Goal: Task Accomplishment & Management: Manage account settings

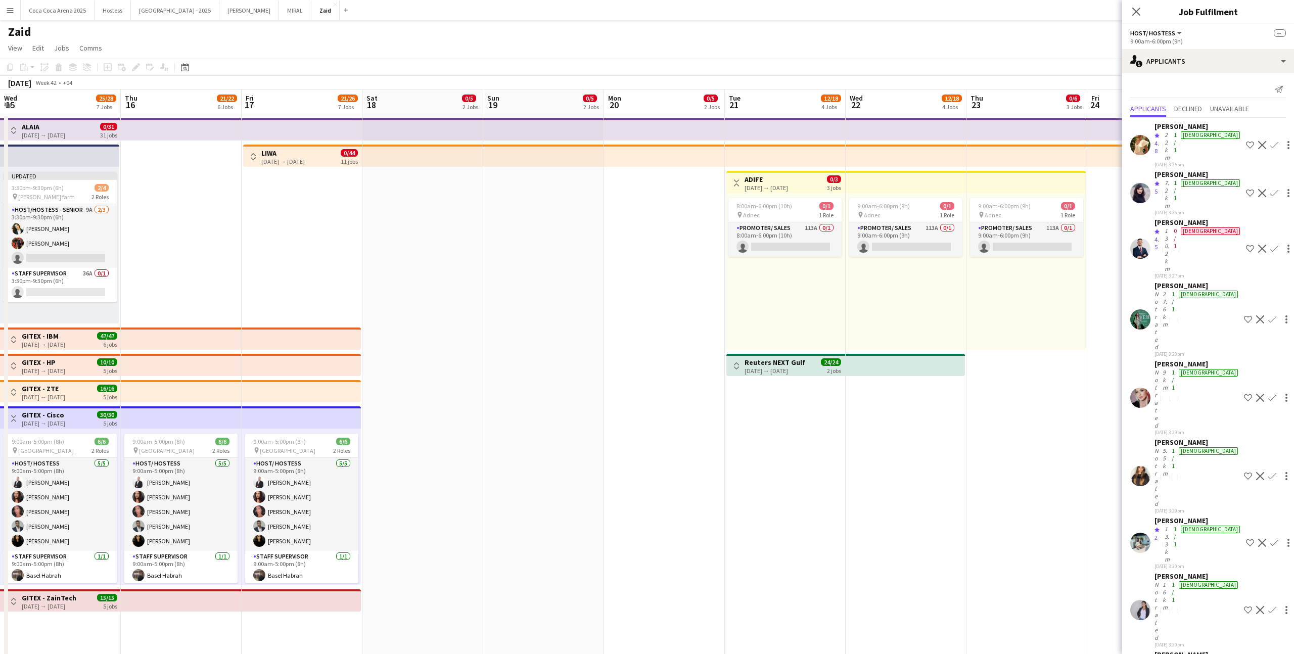
scroll to position [3126, 0]
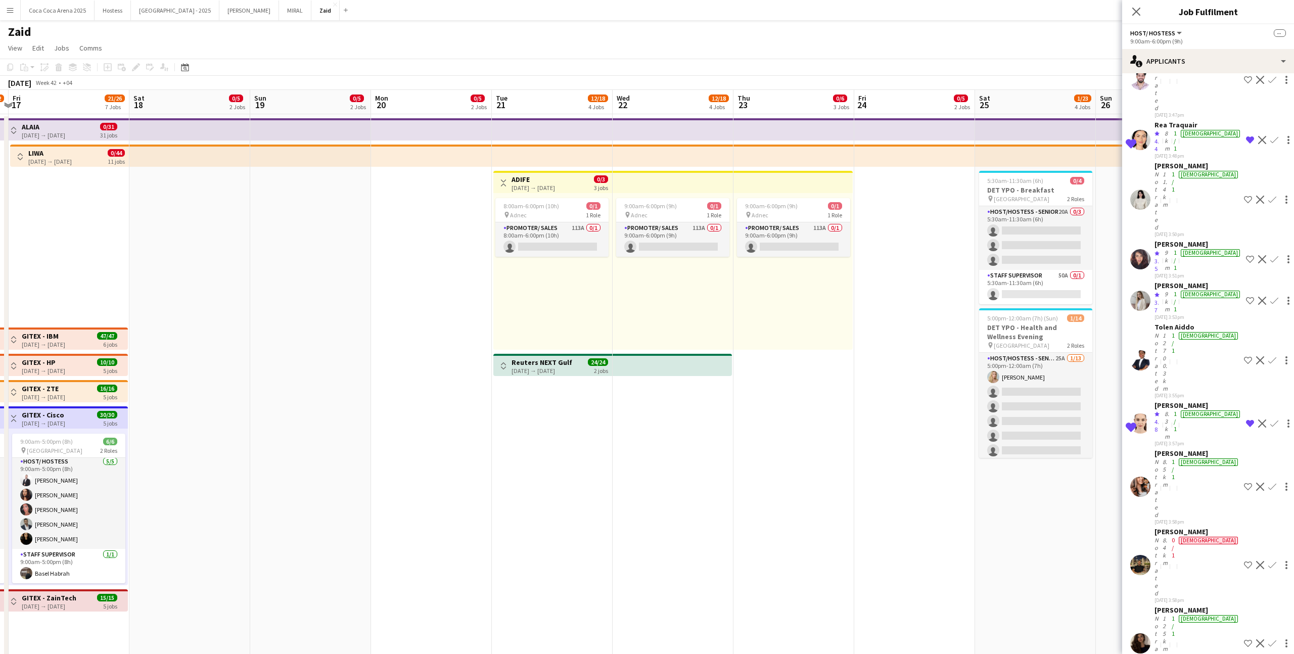
click at [792, 379] on app-date-cell "9:00am-6:00pm (9h) 0/1 pin Adnec 1 Role Promoter/ Sales 113A 0/1 9:00am-6:00pm …" at bounding box center [793, 417] width 121 height 607
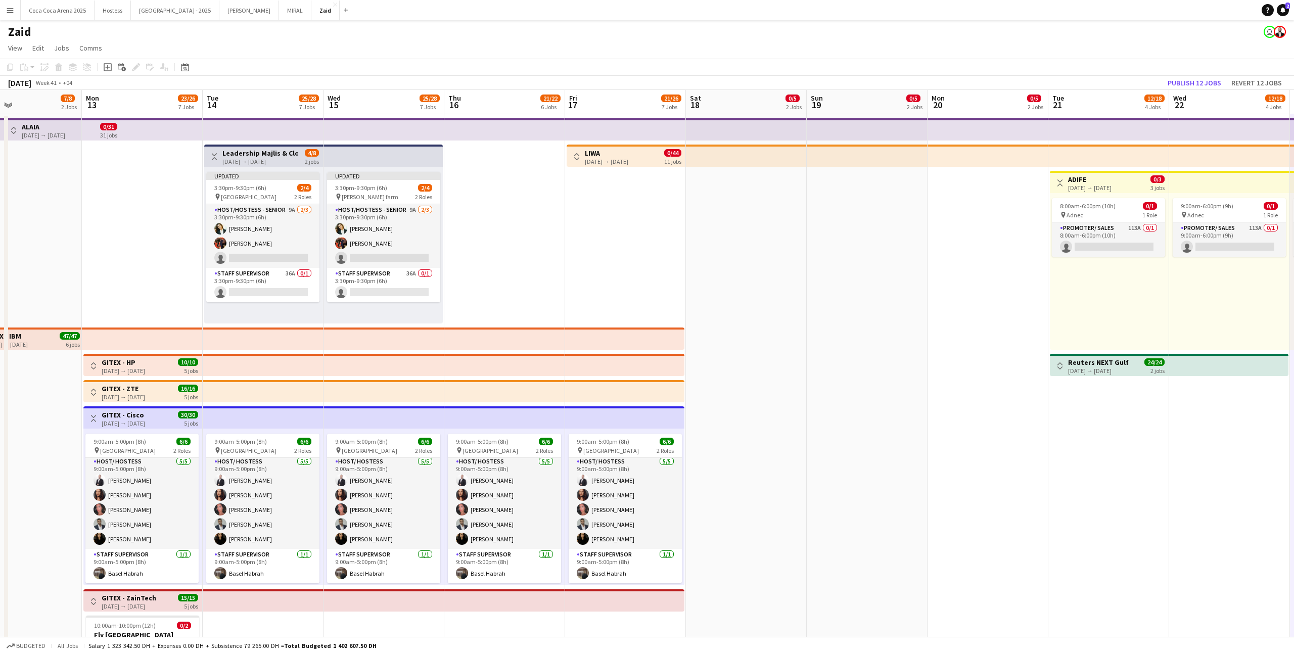
scroll to position [0, 273]
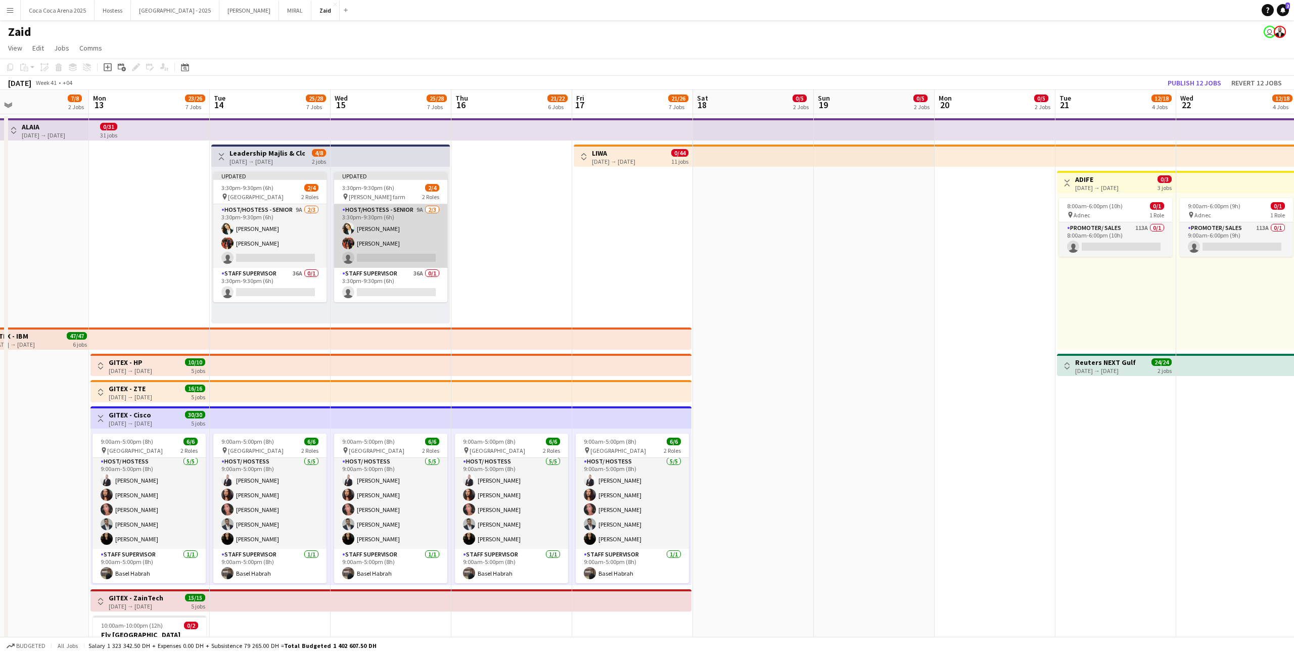
click at [423, 223] on app-card-role "Host/Hostess - Senior 9A [DATE] 3:30pm-9:30pm (6h) [PERSON_NAME] [PERSON_NAME] …" at bounding box center [390, 236] width 113 height 64
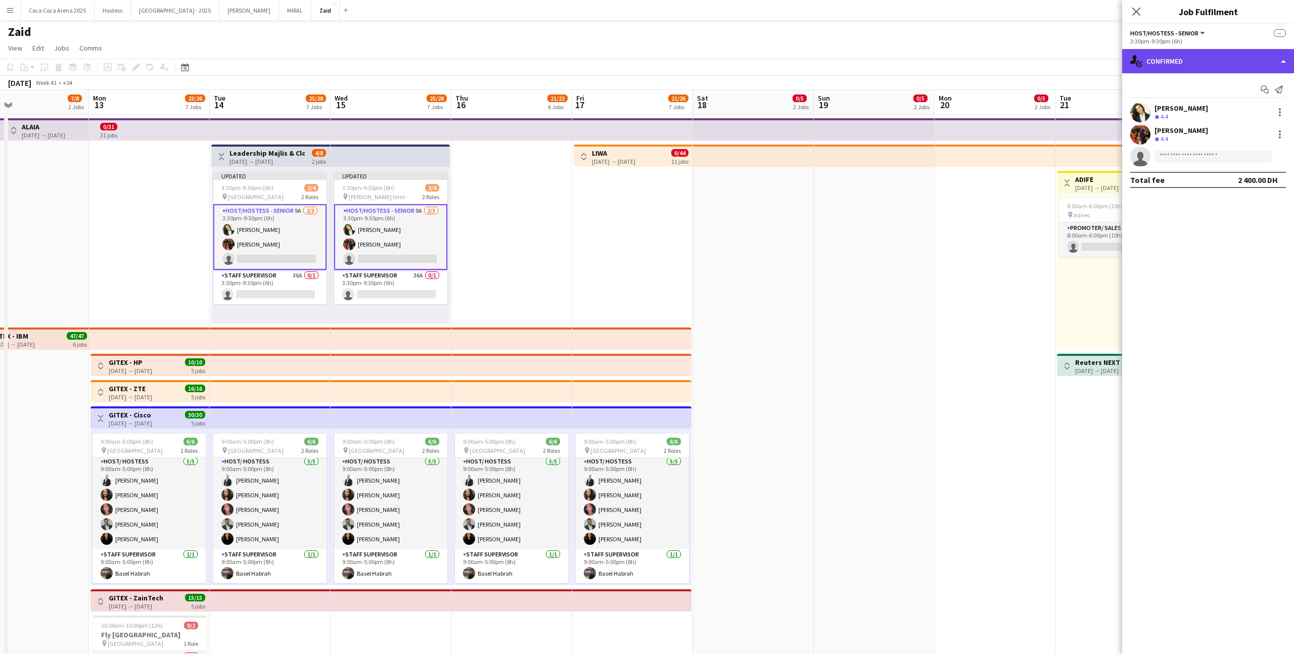
click at [1219, 72] on div "single-neutral-actions-check-2 Confirmed" at bounding box center [1208, 61] width 172 height 24
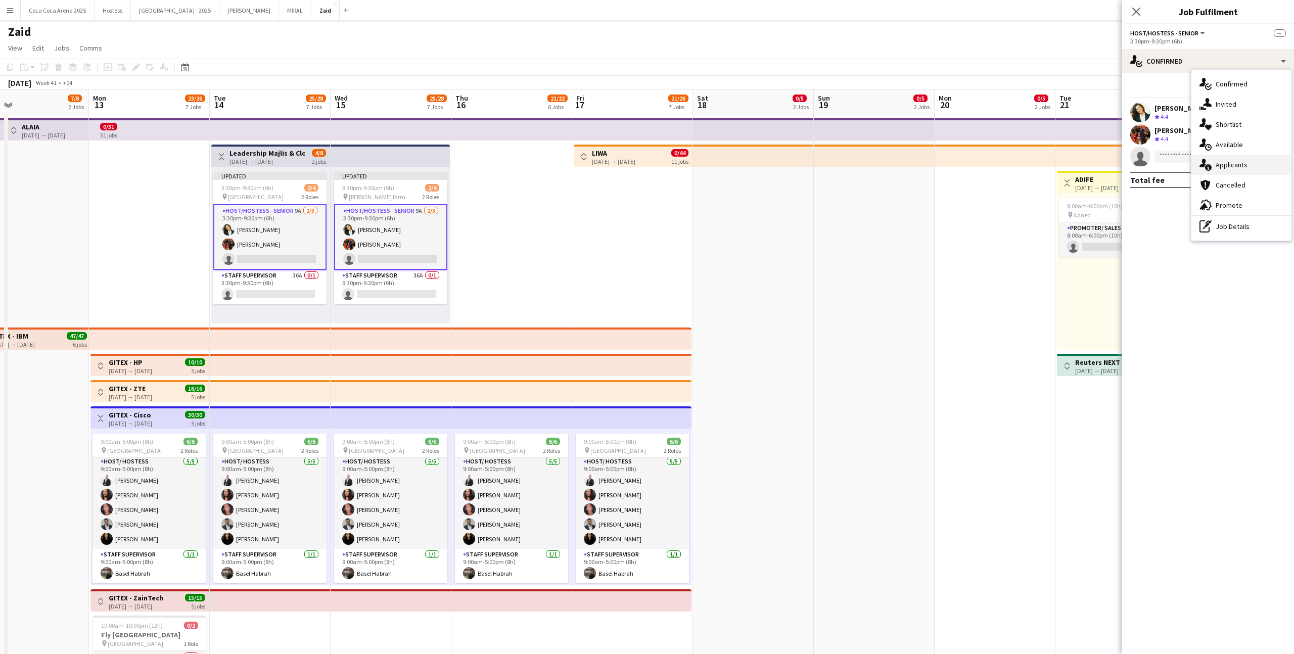
click at [1230, 164] on span "Applicants" at bounding box center [1232, 164] width 32 height 9
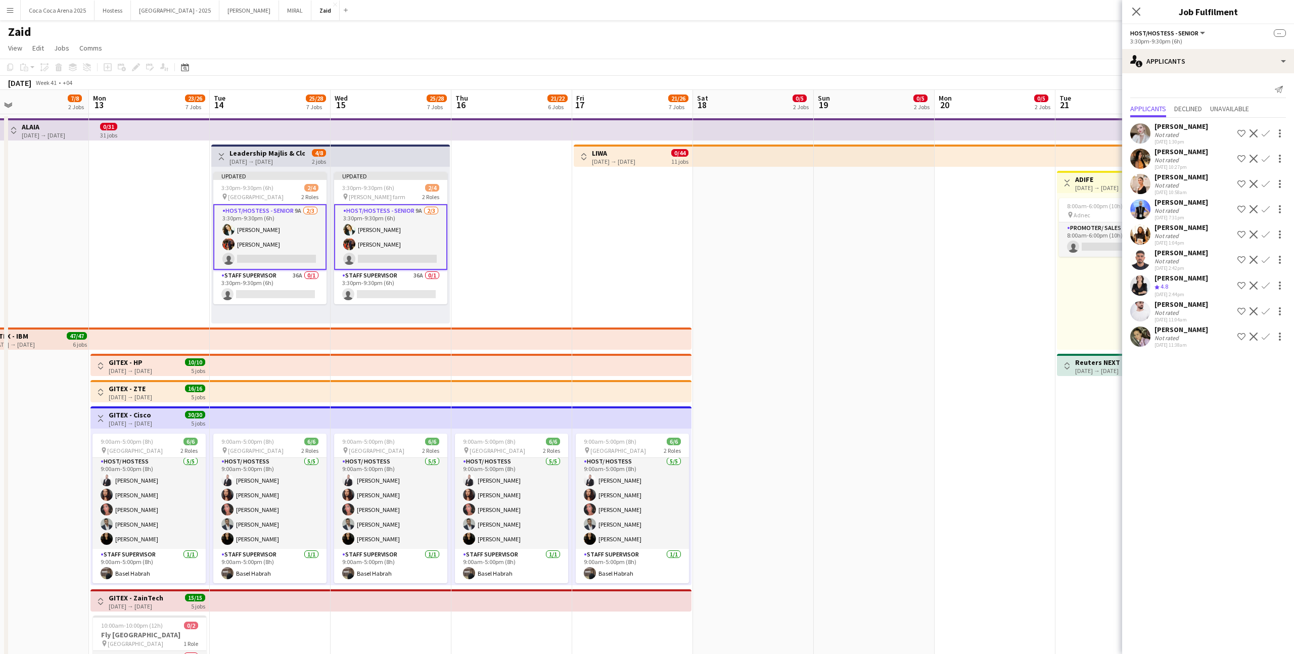
click at [761, 283] on app-date-cell at bounding box center [753, 417] width 121 height 607
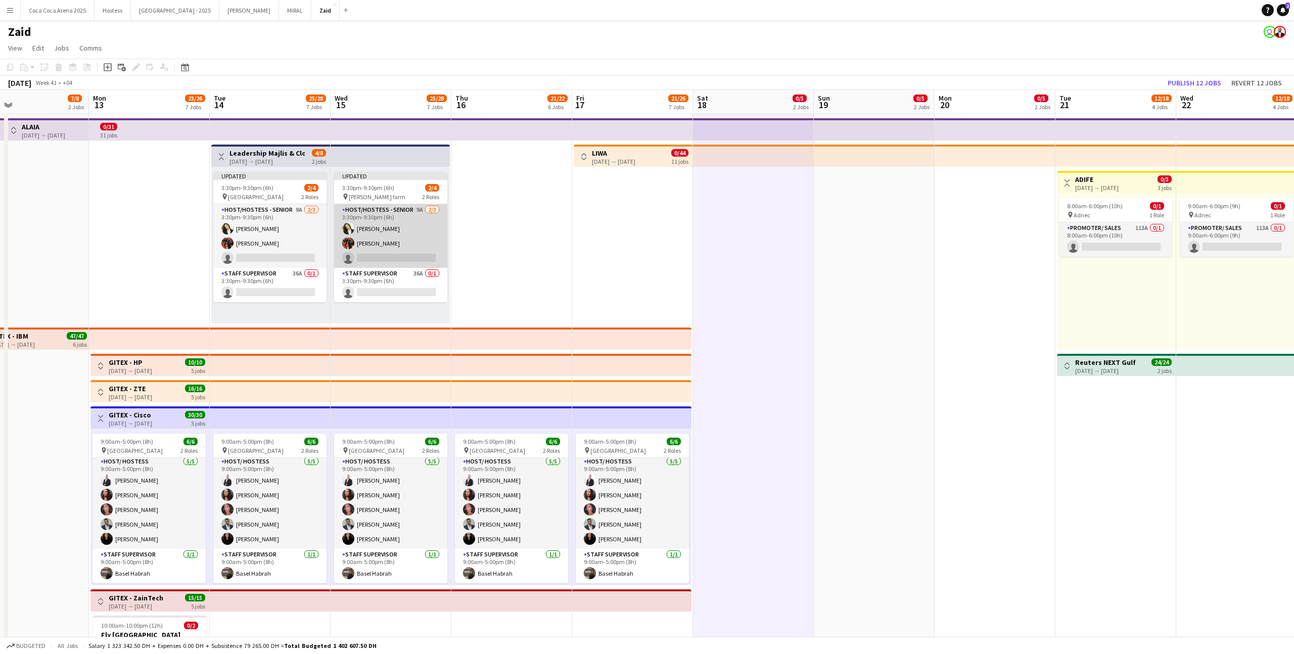
click at [435, 240] on app-card-role "Host/Hostess - Senior 9A [DATE] 3:30pm-9:30pm (6h) [PERSON_NAME] [PERSON_NAME] …" at bounding box center [390, 236] width 113 height 64
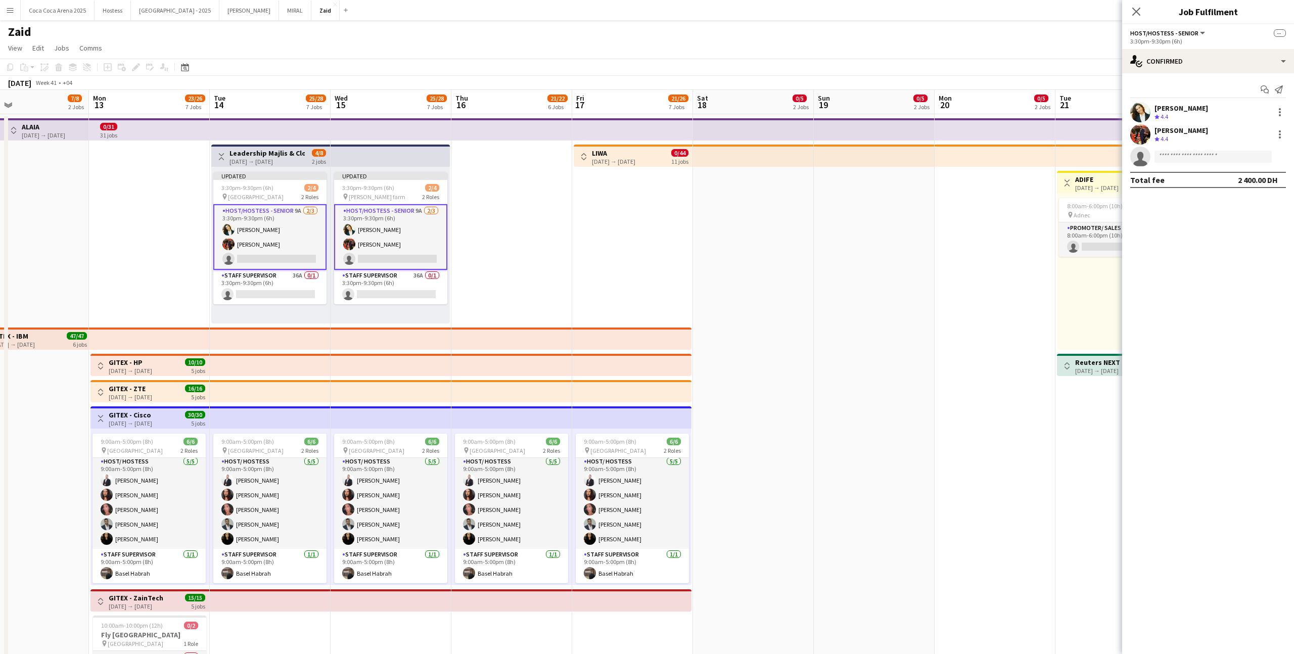
click at [498, 258] on app-date-cell "9:00am-5:00pm (8h) 6/6 pin [GEOGRAPHIC_DATA] 2 Roles Host/ Hostess [DATE] 9:00a…" at bounding box center [511, 417] width 121 height 607
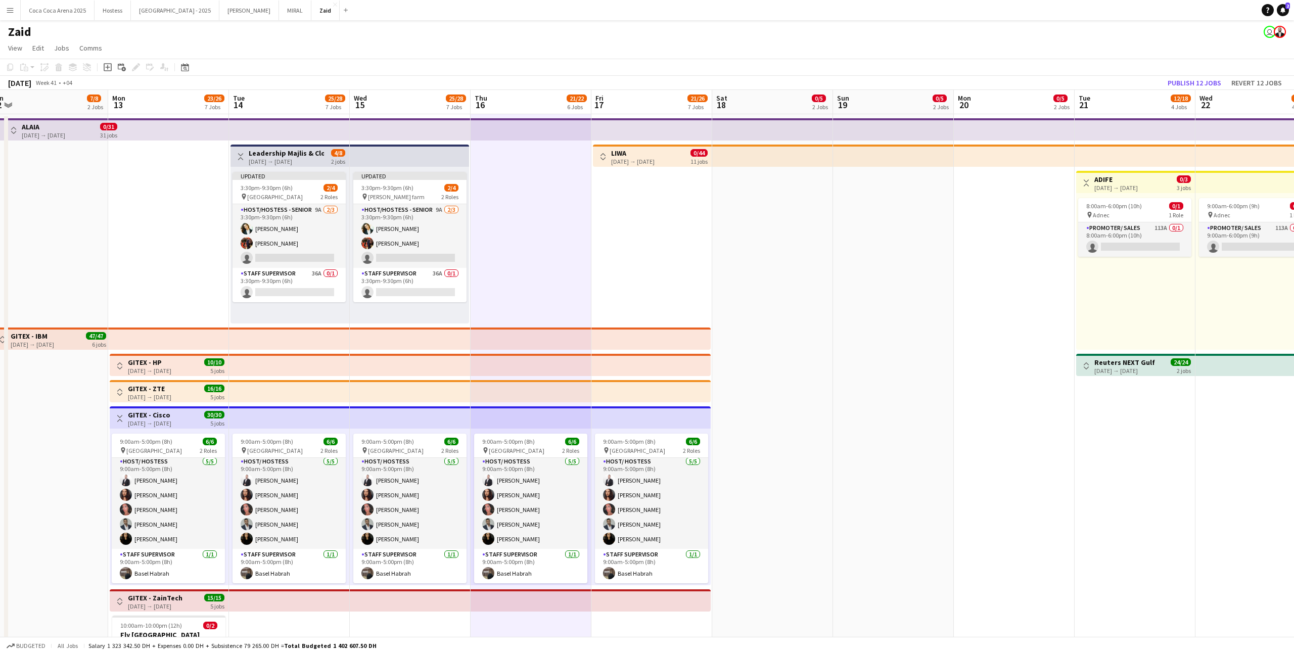
scroll to position [0, 254]
click at [422, 386] on app-top-bar at bounding box center [410, 391] width 121 height 22
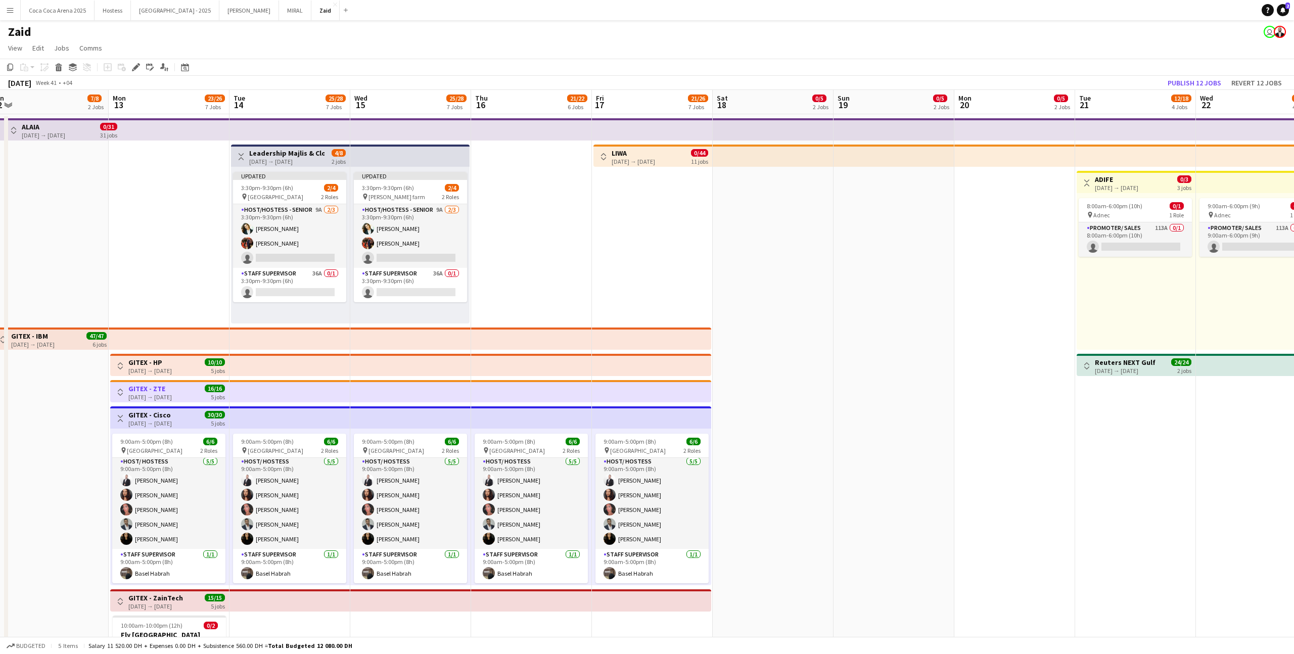
click at [123, 394] on app-icon "Toggle View" at bounding box center [120, 392] width 7 height 7
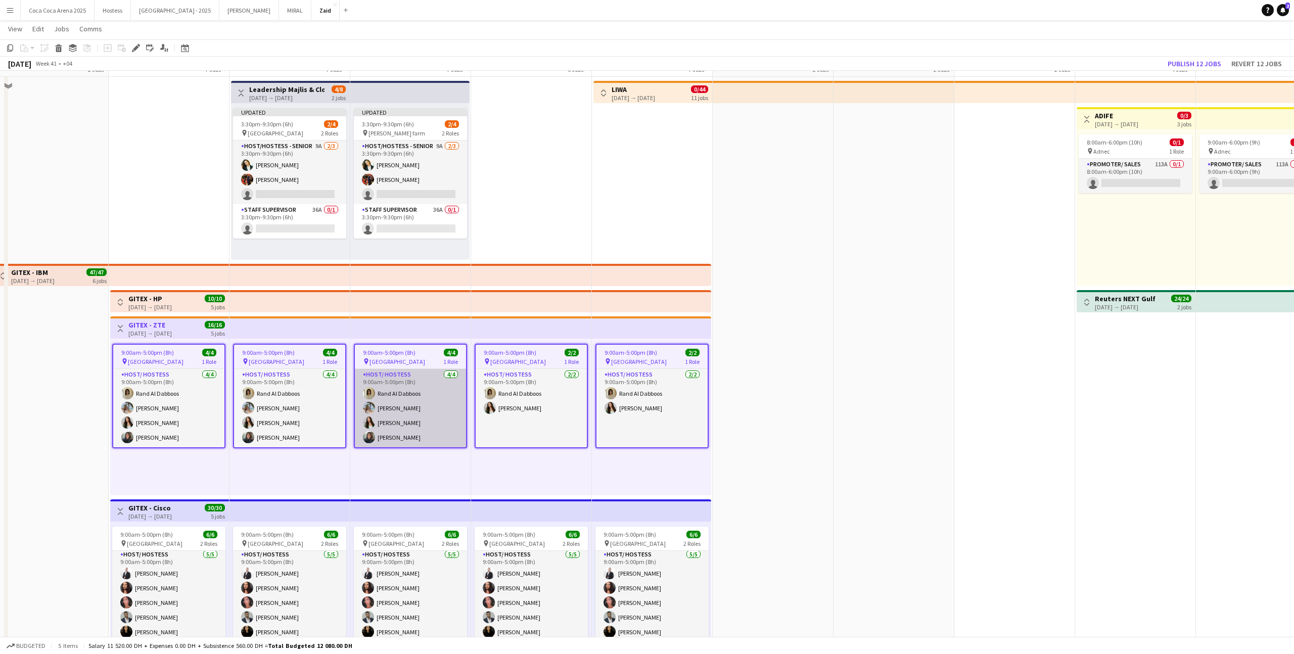
scroll to position [30, 0]
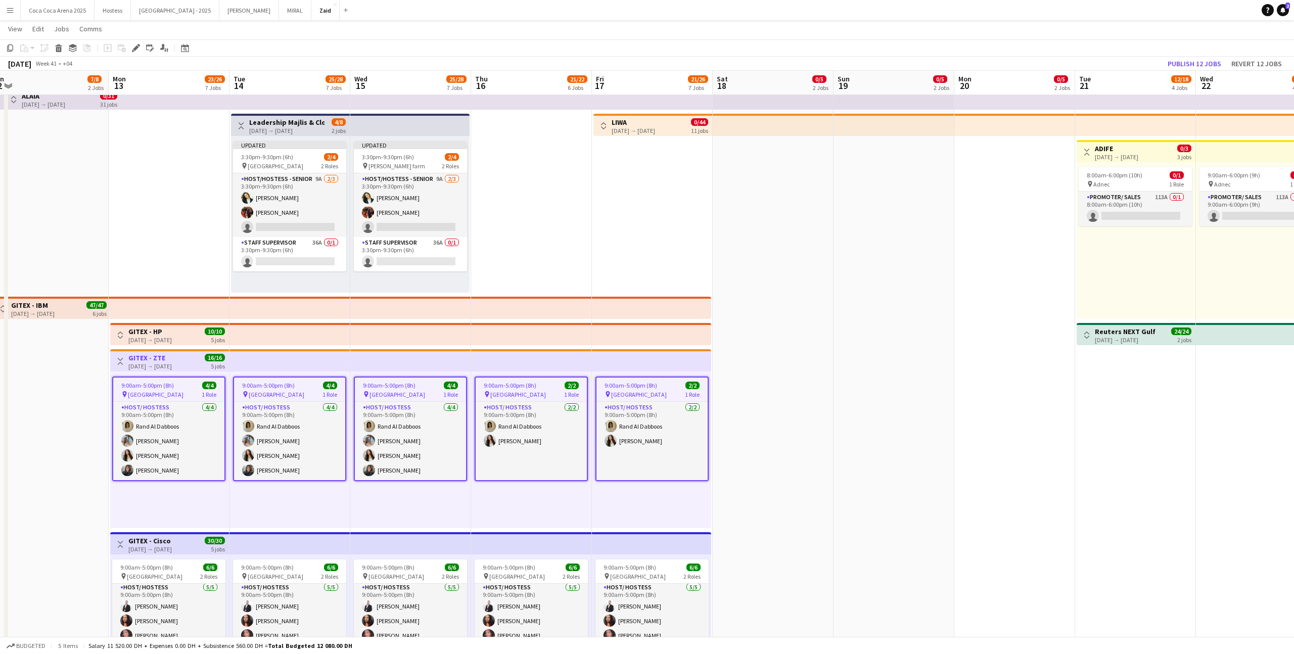
click at [126, 331] on button "Toggle View" at bounding box center [120, 335] width 12 height 12
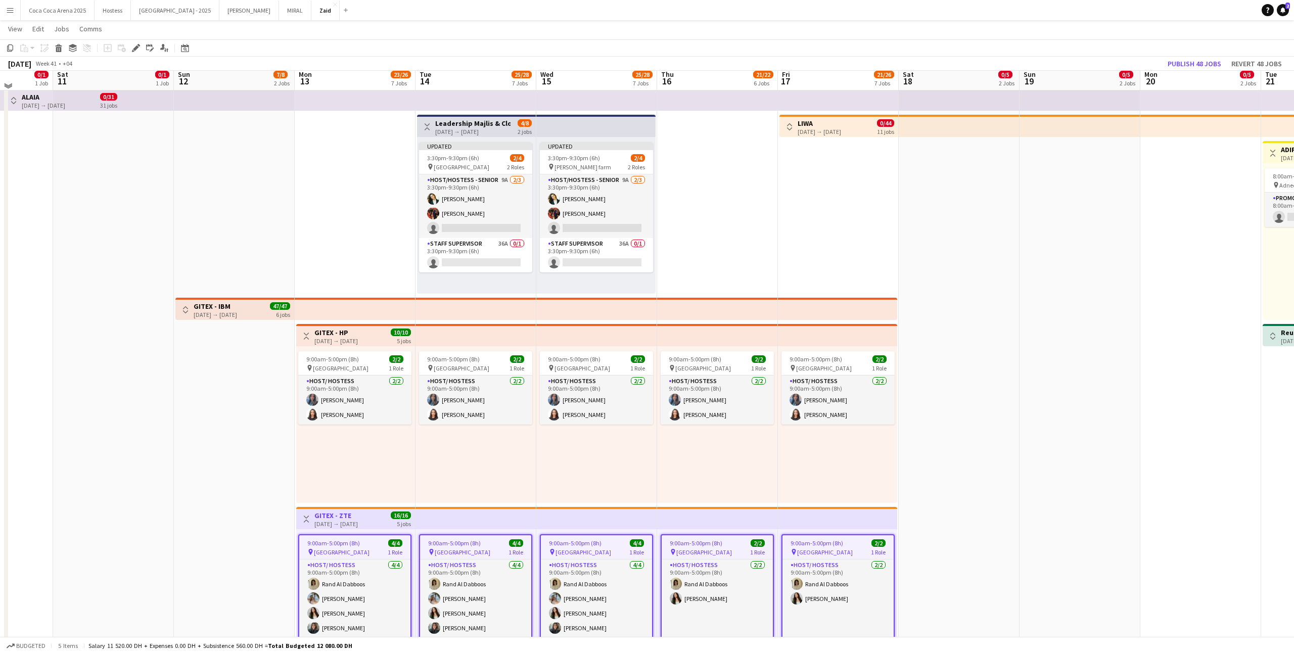
scroll to position [29, 0]
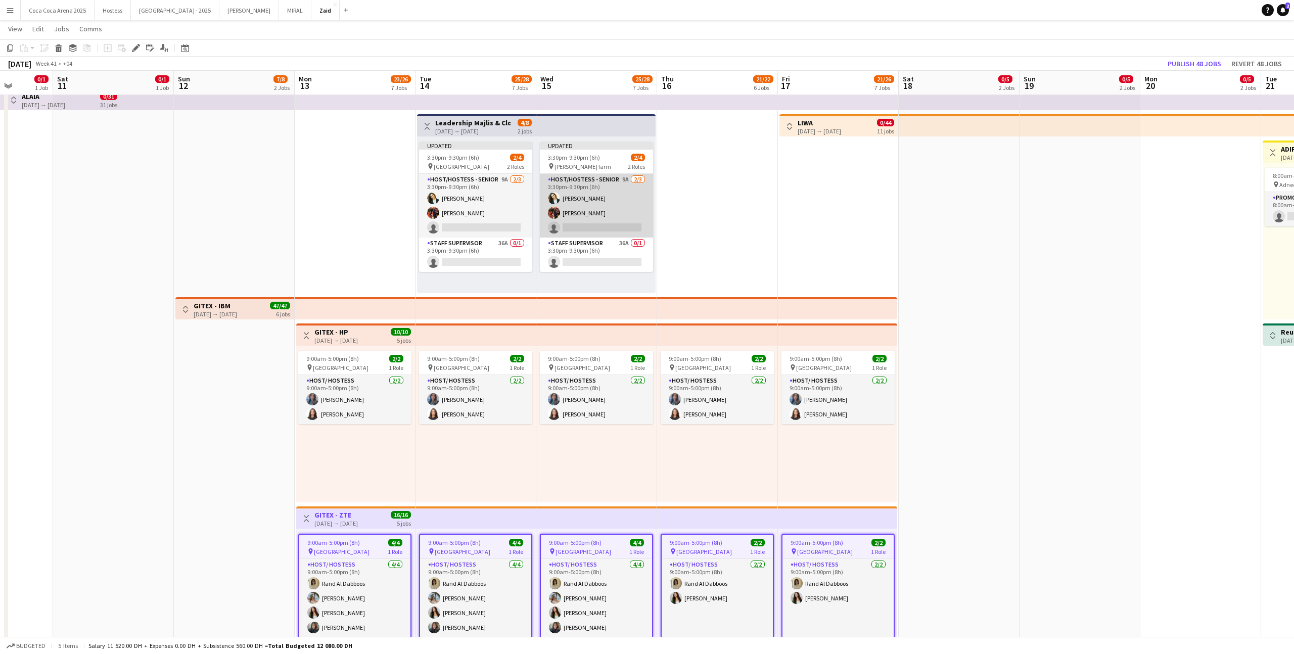
click at [609, 215] on app-card-role "Host/Hostess - Senior 9A [DATE] 3:30pm-9:30pm (6h) [PERSON_NAME] [PERSON_NAME] …" at bounding box center [596, 206] width 113 height 64
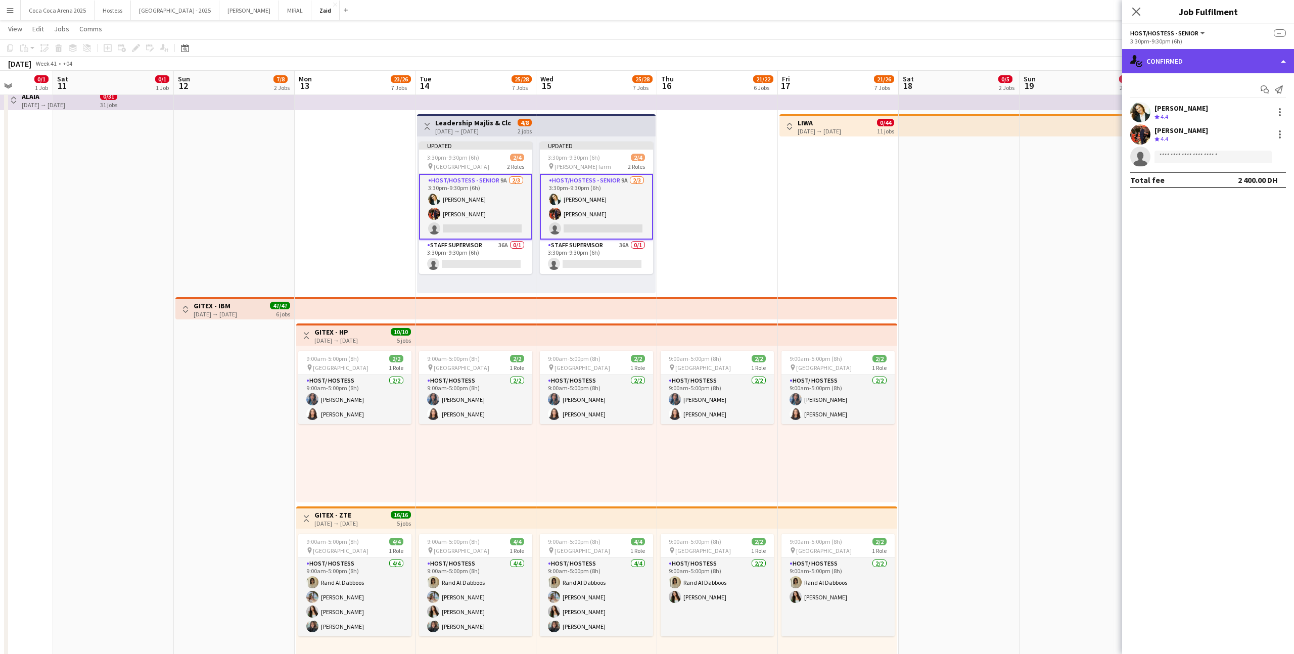
click at [1232, 63] on div "single-neutral-actions-check-2 Confirmed" at bounding box center [1208, 61] width 172 height 24
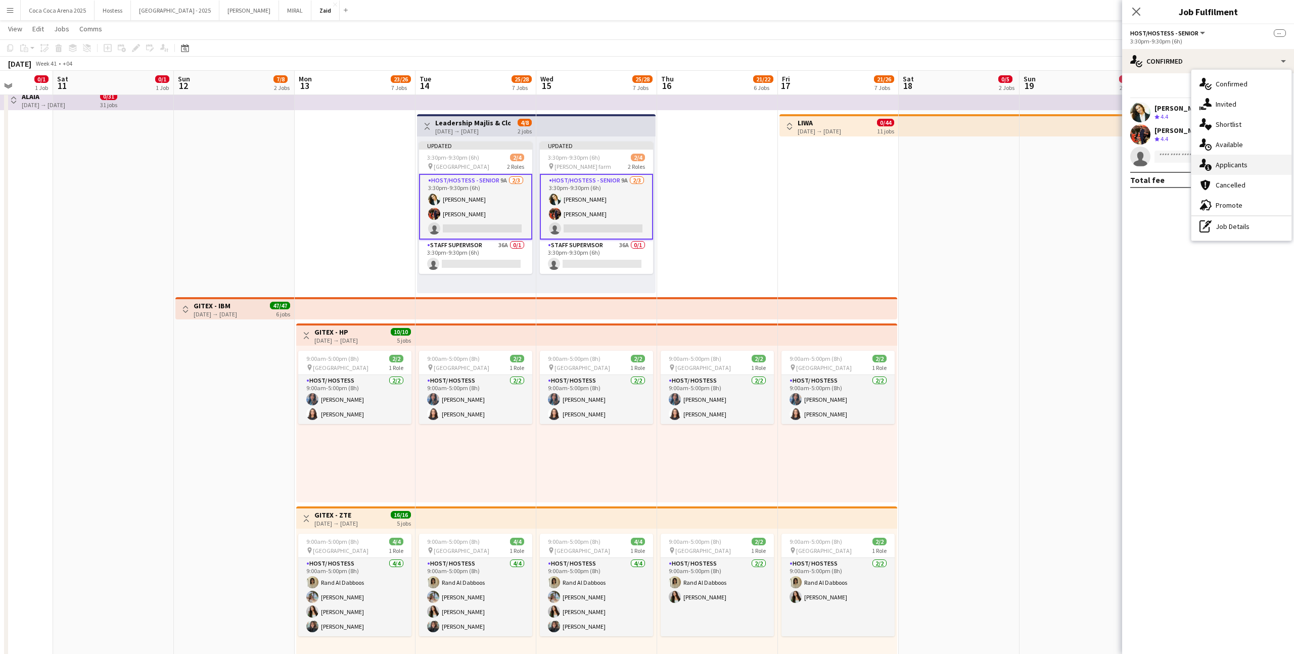
click at [1272, 162] on div "single-neutral-actions-information Applicants" at bounding box center [1241, 165] width 100 height 20
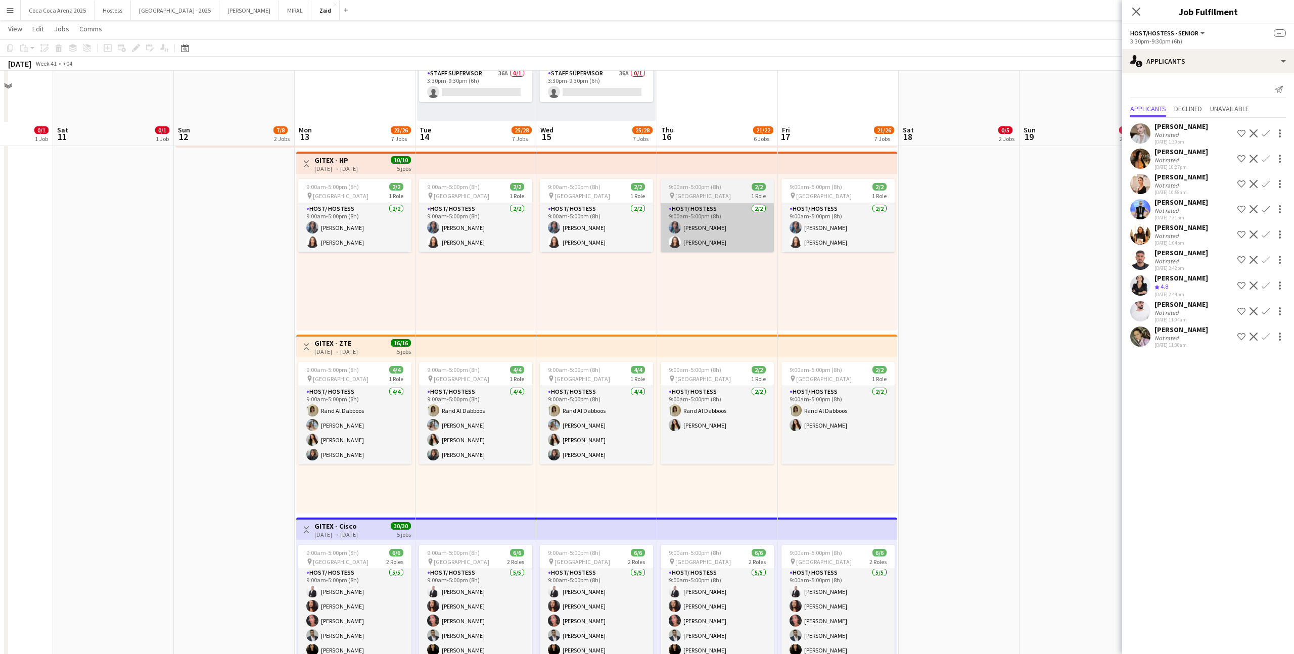
scroll to position [397, 0]
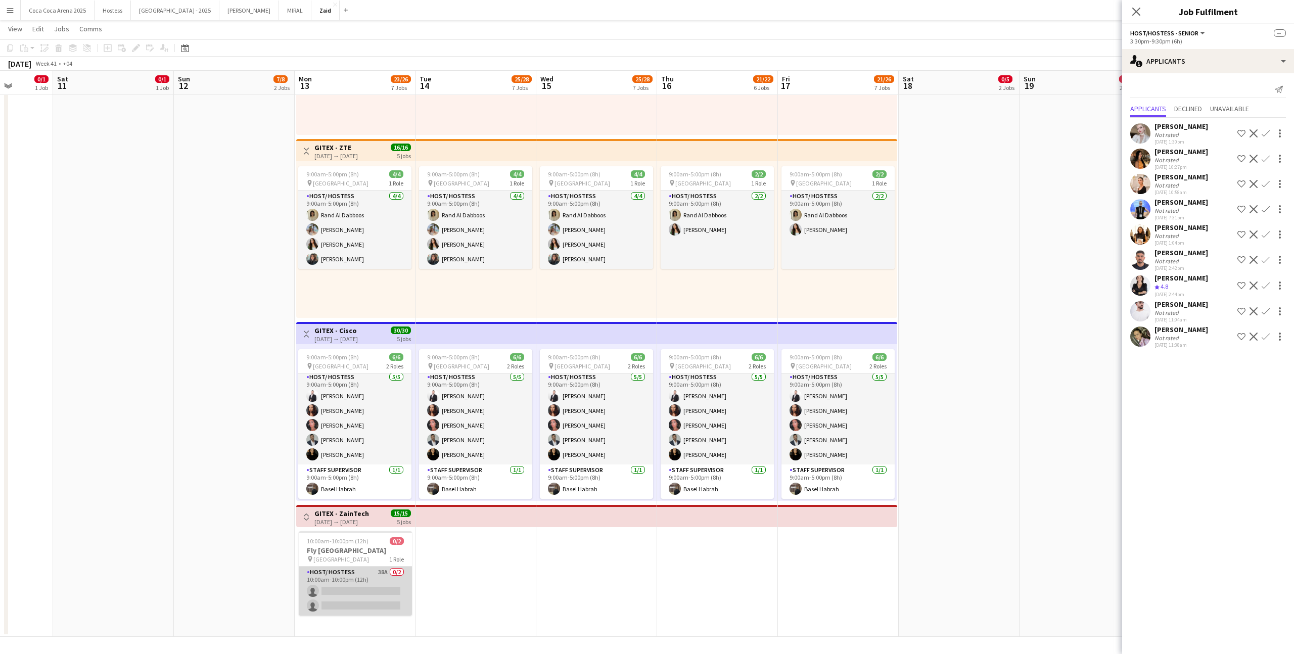
click at [383, 596] on app-card-role "Host/ Hostess 38A 0/2 10:00am-10:00pm (12h) single-neutral-actions single-neutr…" at bounding box center [355, 591] width 113 height 49
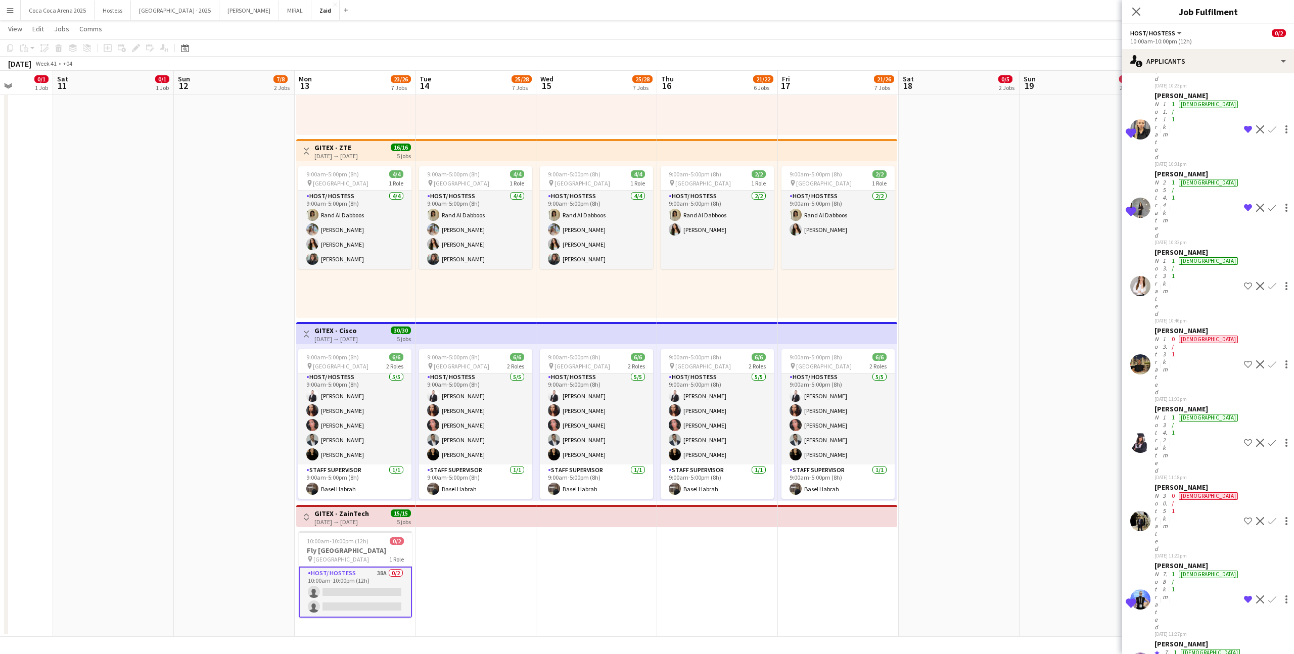
scroll to position [608, 0]
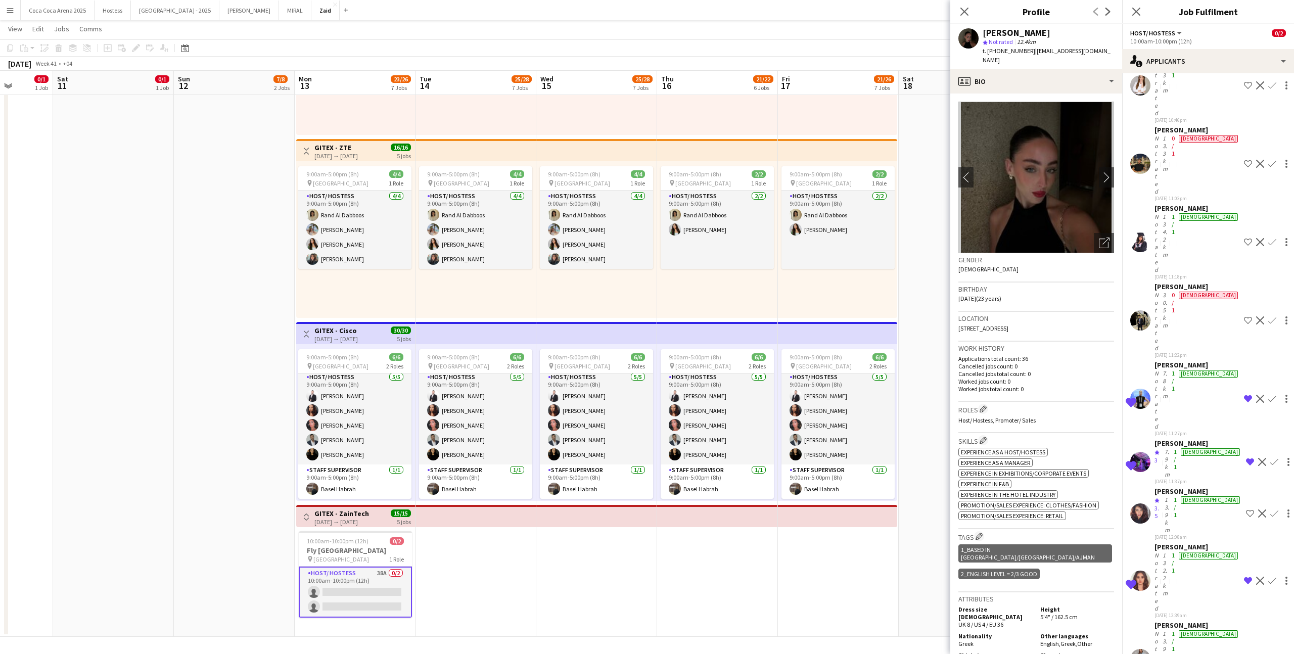
scroll to position [3, 0]
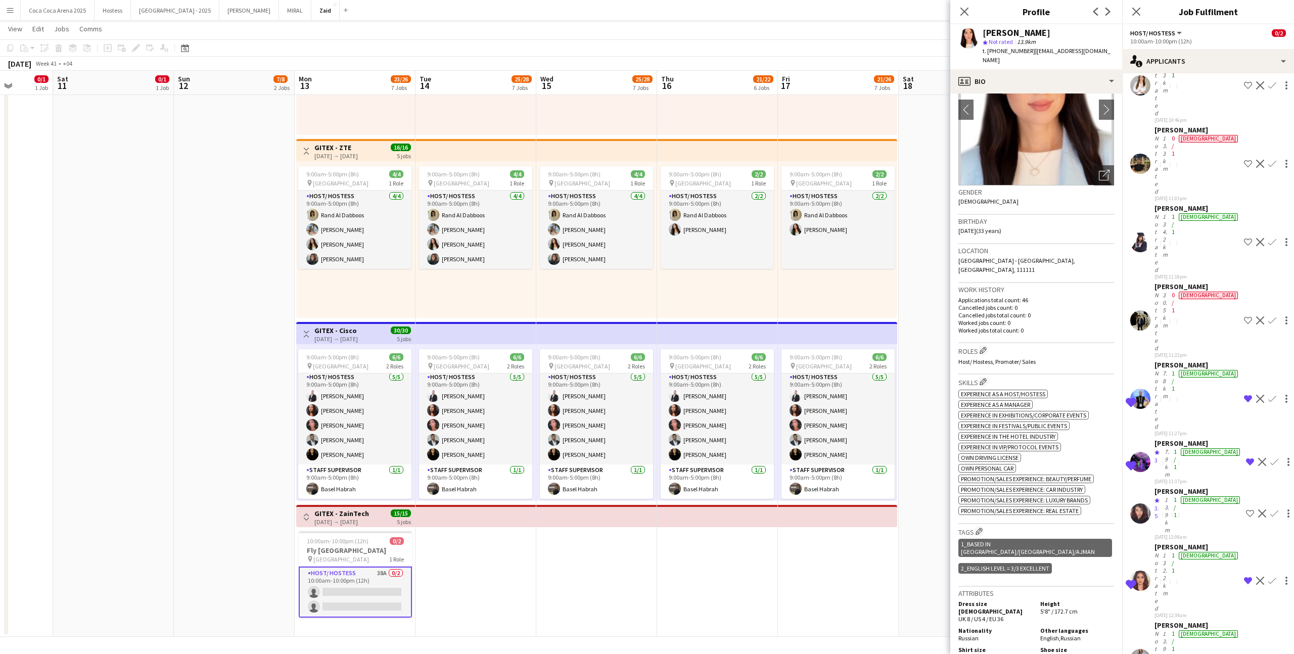
scroll to position [69, 0]
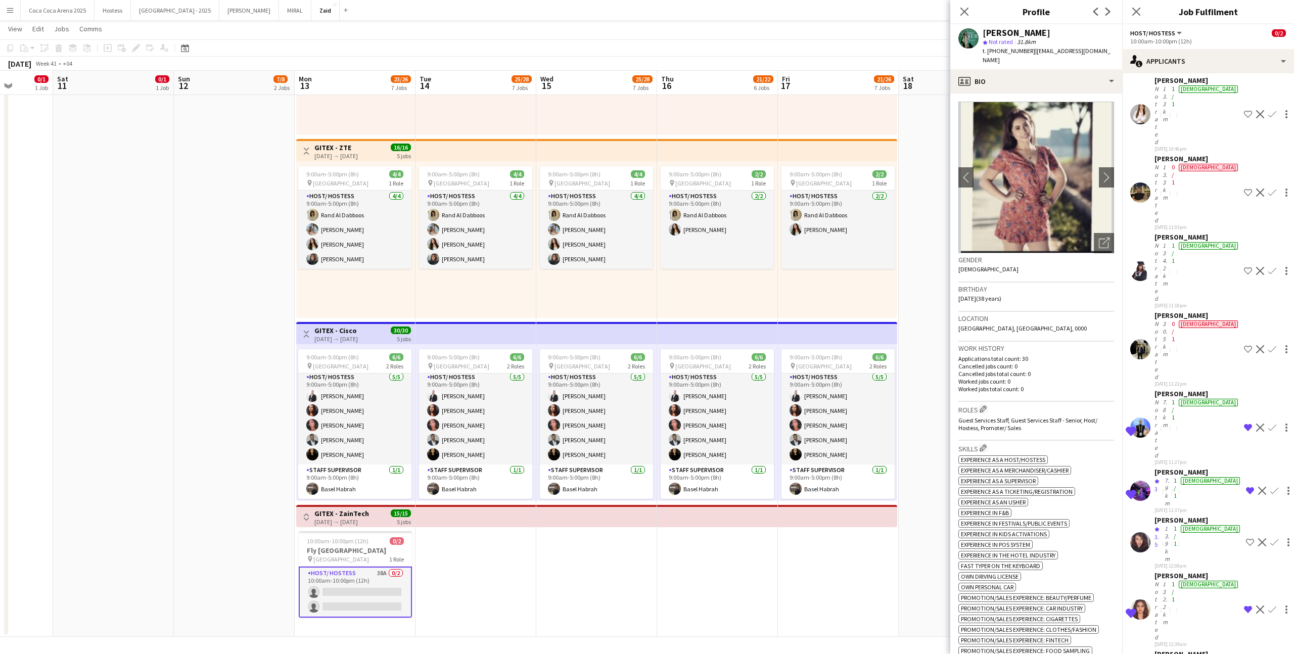
scroll to position [576, 0]
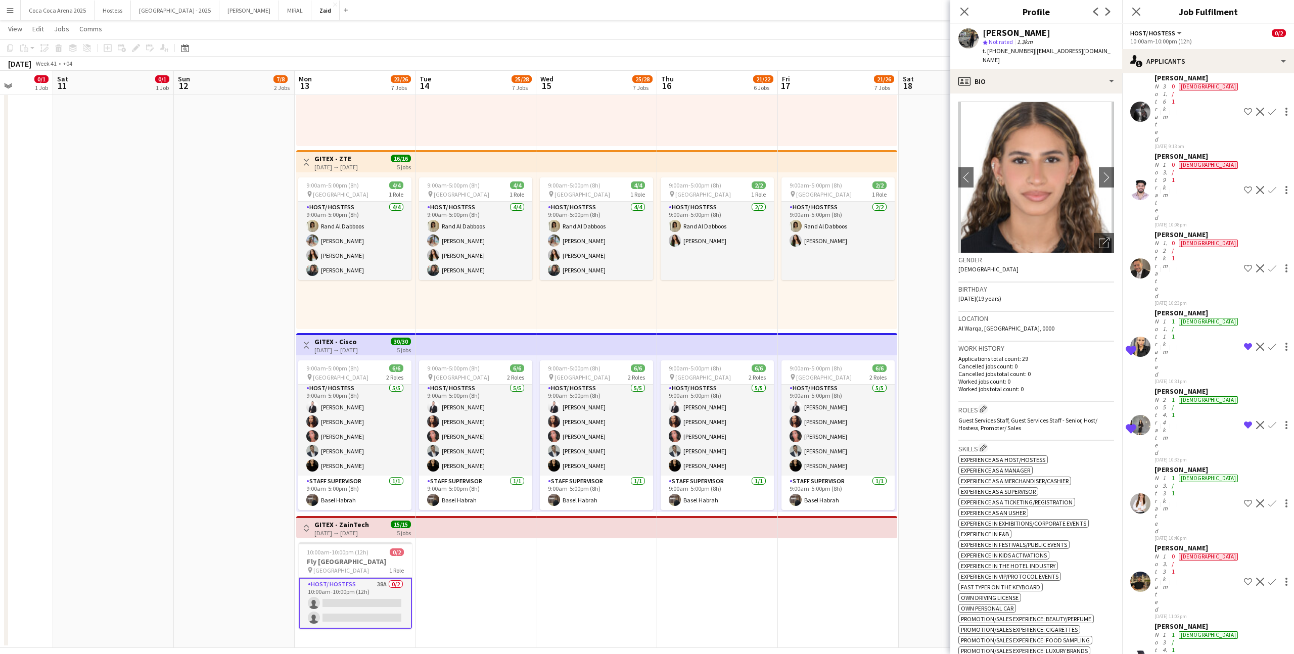
scroll to position [178, 0]
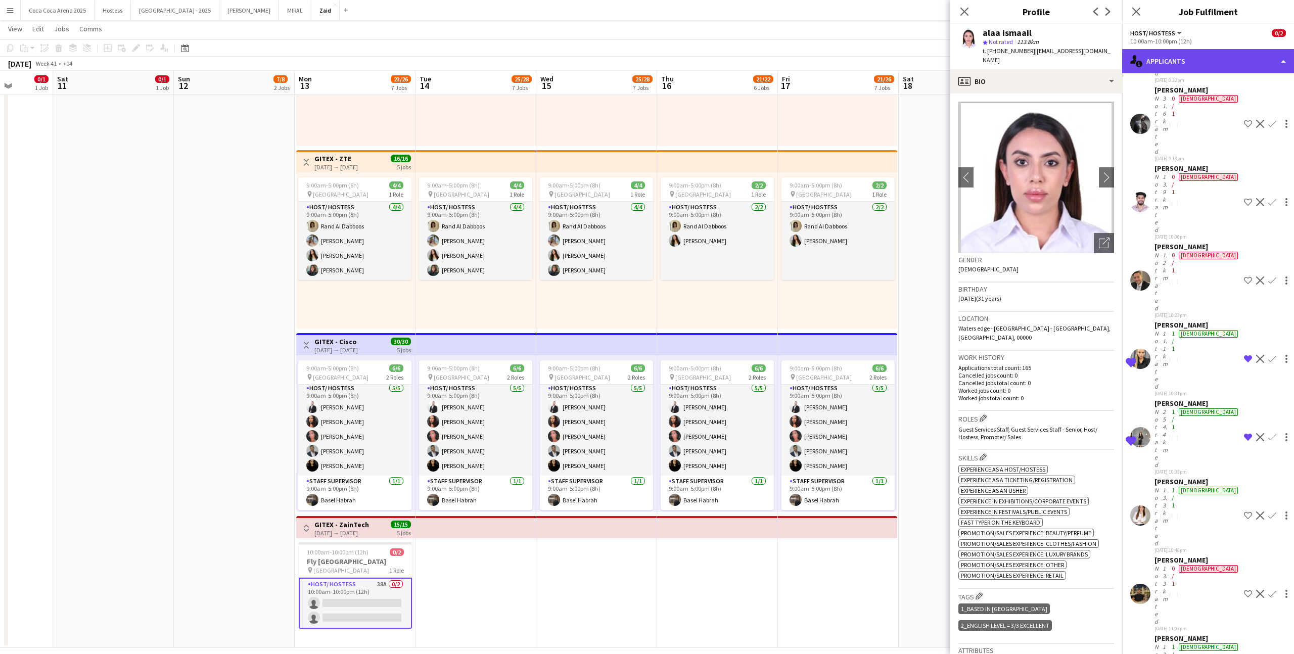
click at [1167, 68] on div "single-neutral-actions-information Applicants" at bounding box center [1208, 61] width 172 height 24
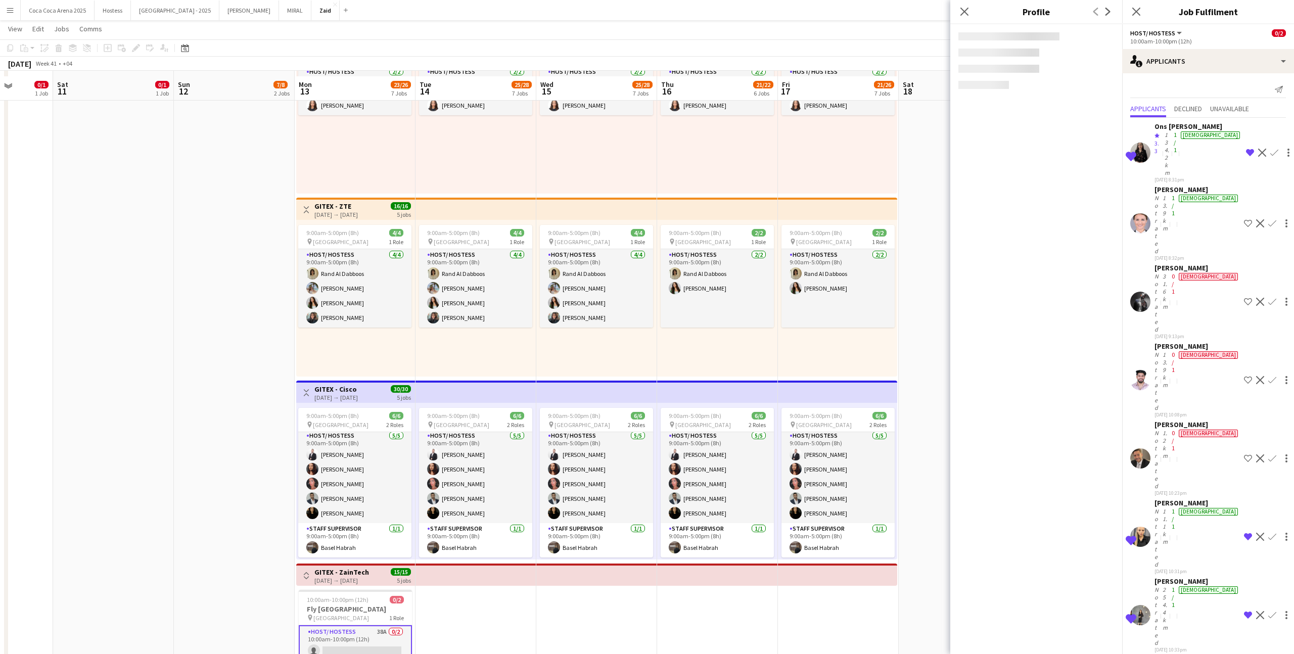
scroll to position [328, 0]
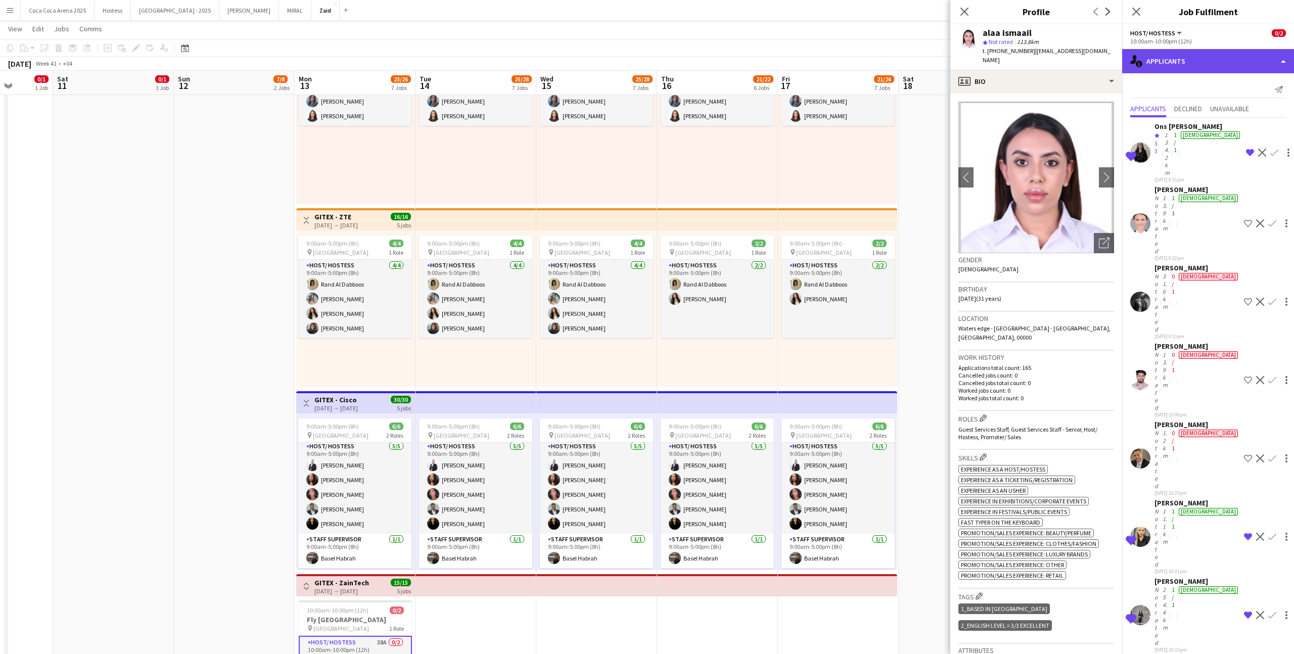
click at [1208, 55] on div "single-neutral-actions-information Applicants" at bounding box center [1208, 61] width 172 height 24
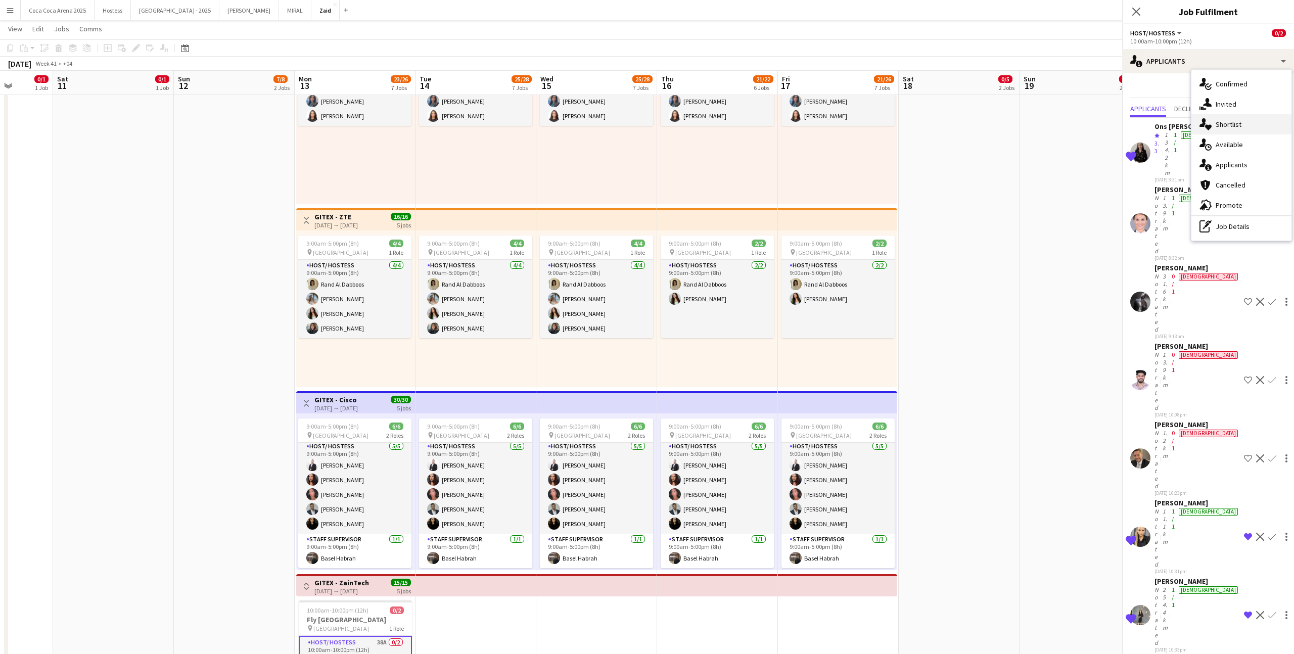
click at [1239, 126] on span "Shortlist" at bounding box center [1229, 124] width 26 height 9
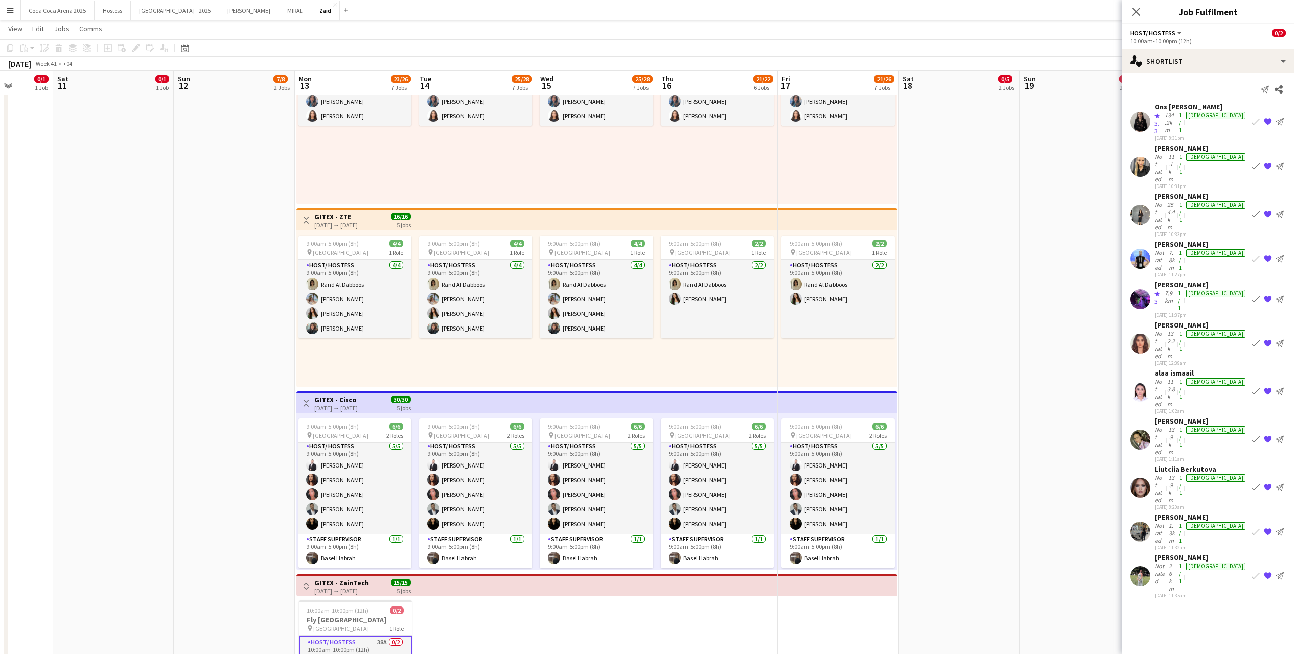
click at [1180, 553] on div "[PERSON_NAME]" at bounding box center [1201, 557] width 93 height 9
click at [1188, 544] on div "[DATE] 11:32am" at bounding box center [1201, 547] width 93 height 7
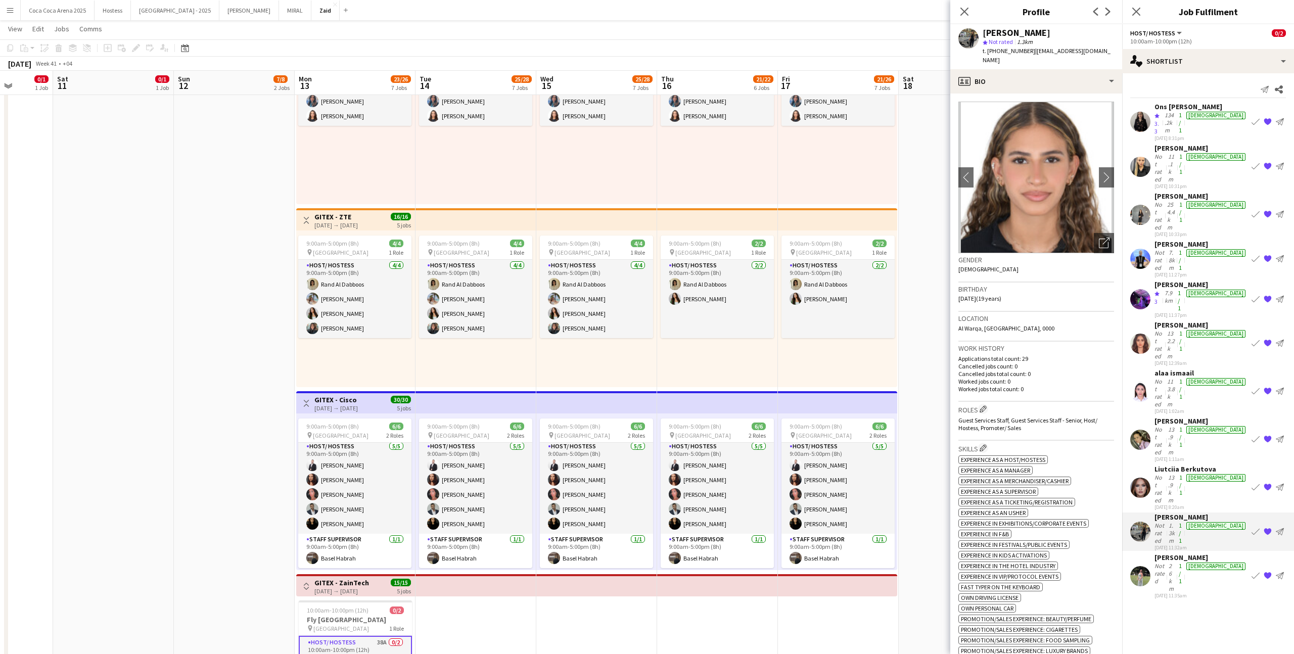
click at [1189, 504] on div "[DATE] 8:20am" at bounding box center [1201, 507] width 93 height 7
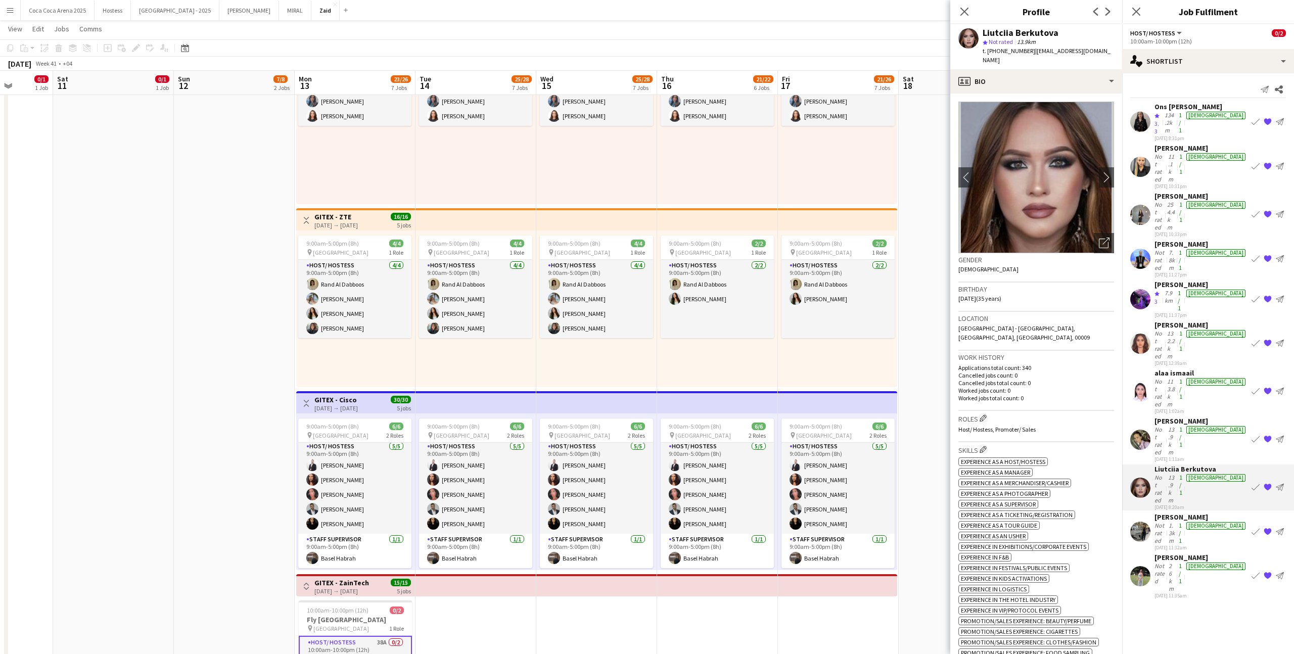
click at [1182, 522] on app-skills-label "1/1" at bounding box center [1180, 533] width 3 height 23
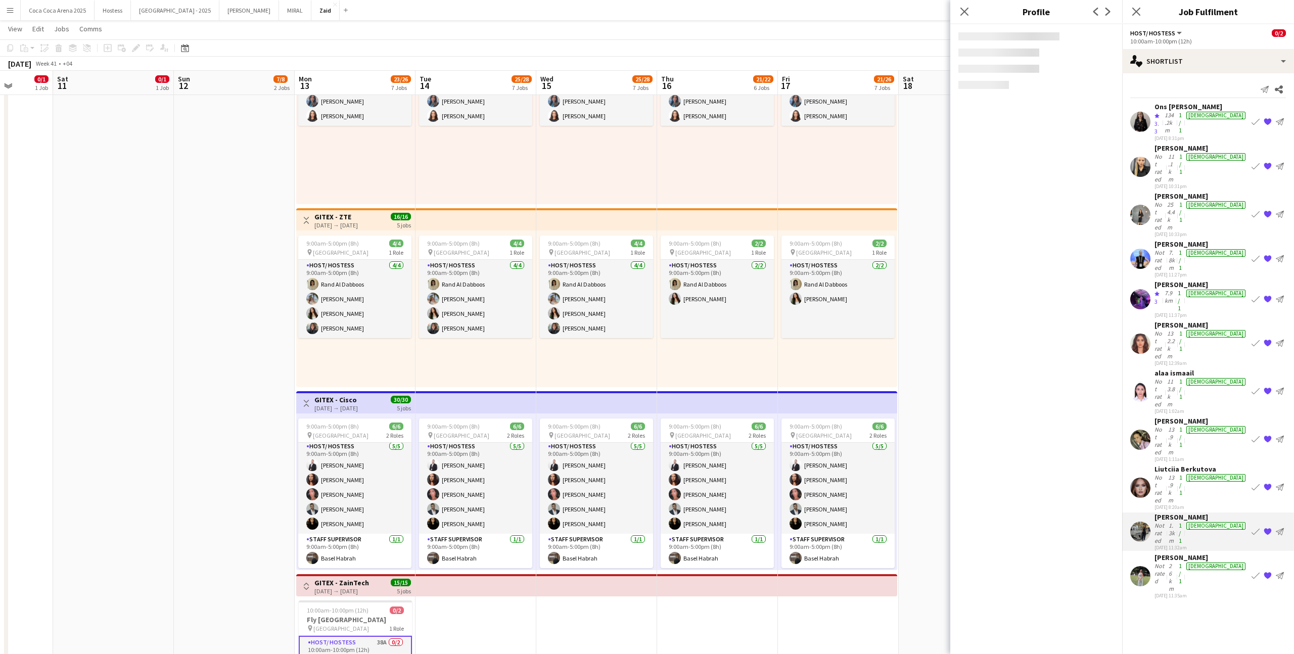
click at [1200, 417] on div "[PERSON_NAME]" at bounding box center [1201, 421] width 93 height 9
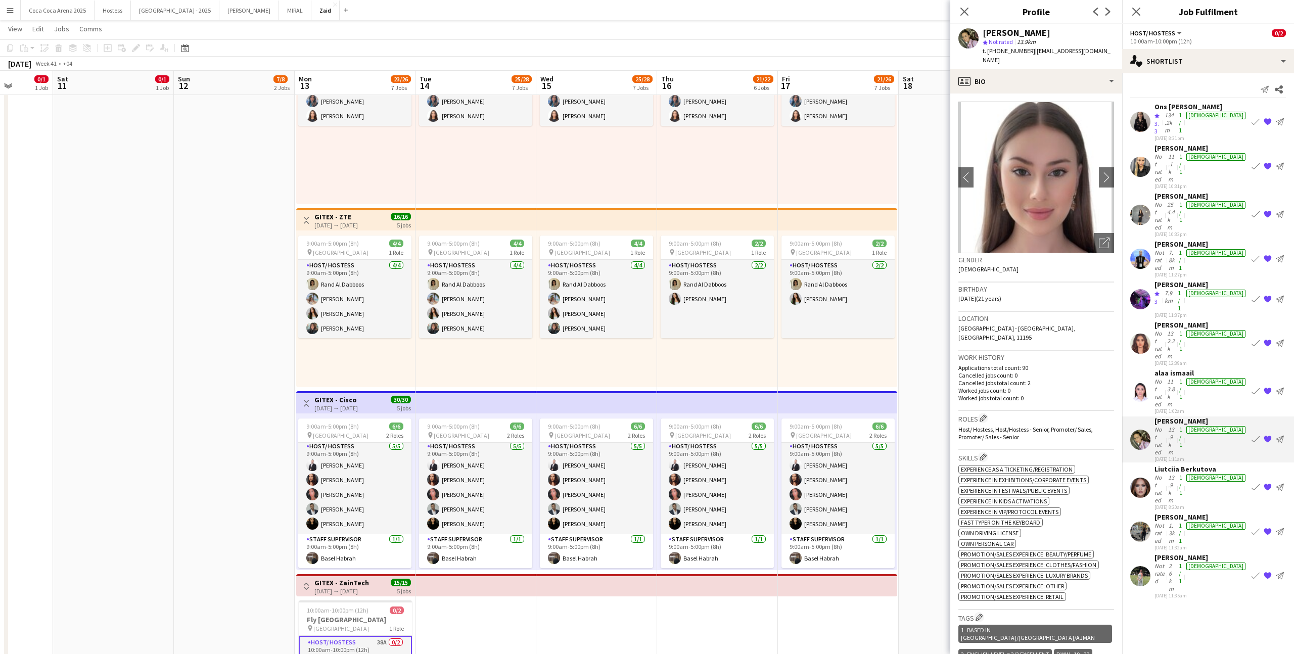
click at [1177, 201] on div "254.4km" at bounding box center [1171, 216] width 12 height 30
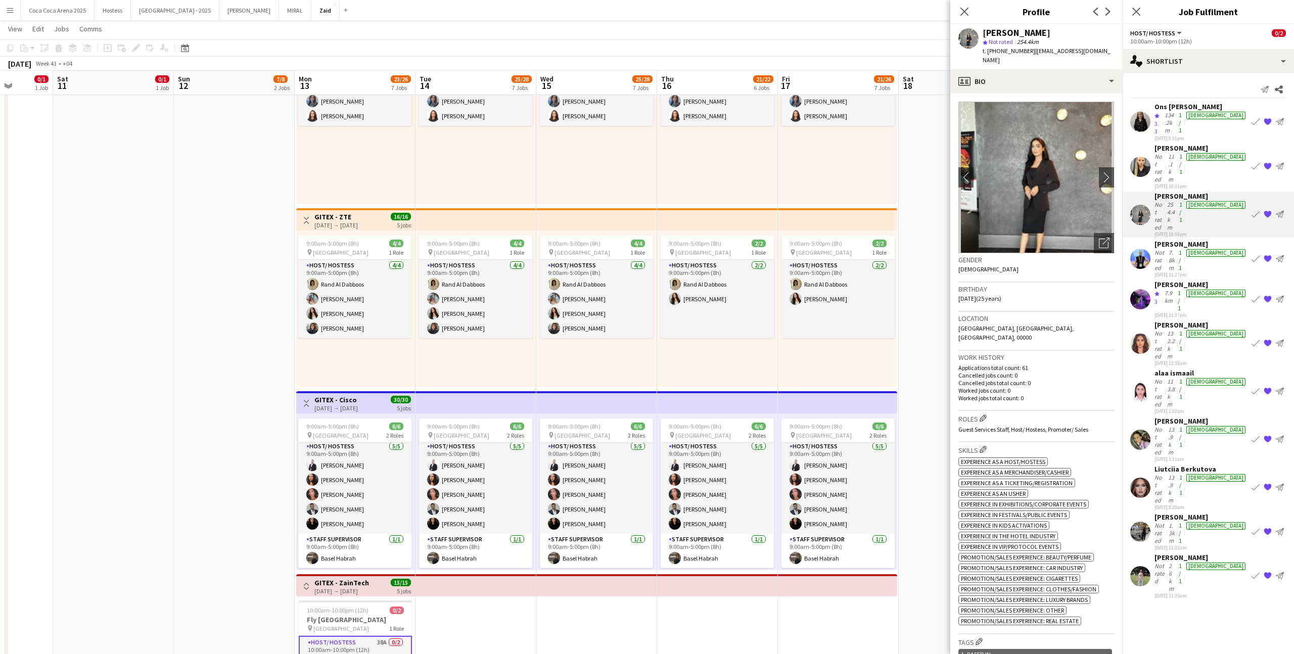
click at [1177, 153] on div "11.1km" at bounding box center [1171, 168] width 11 height 30
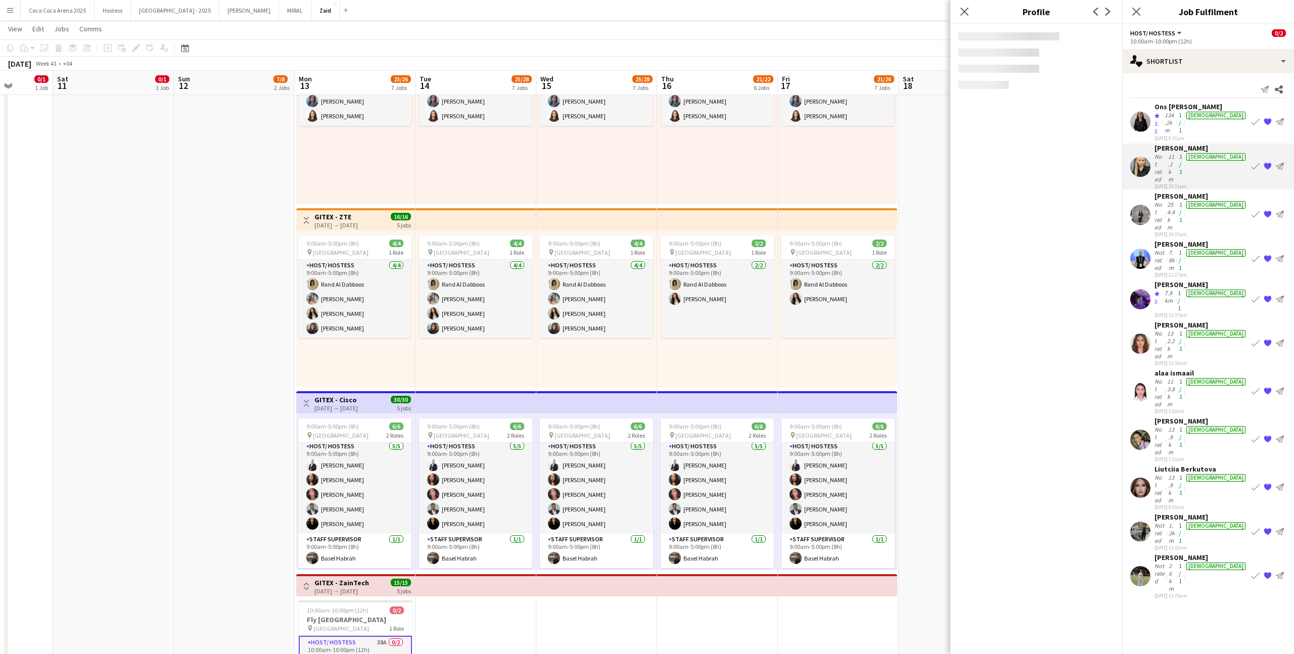
click at [1177, 201] on div "254.4km" at bounding box center [1171, 216] width 12 height 30
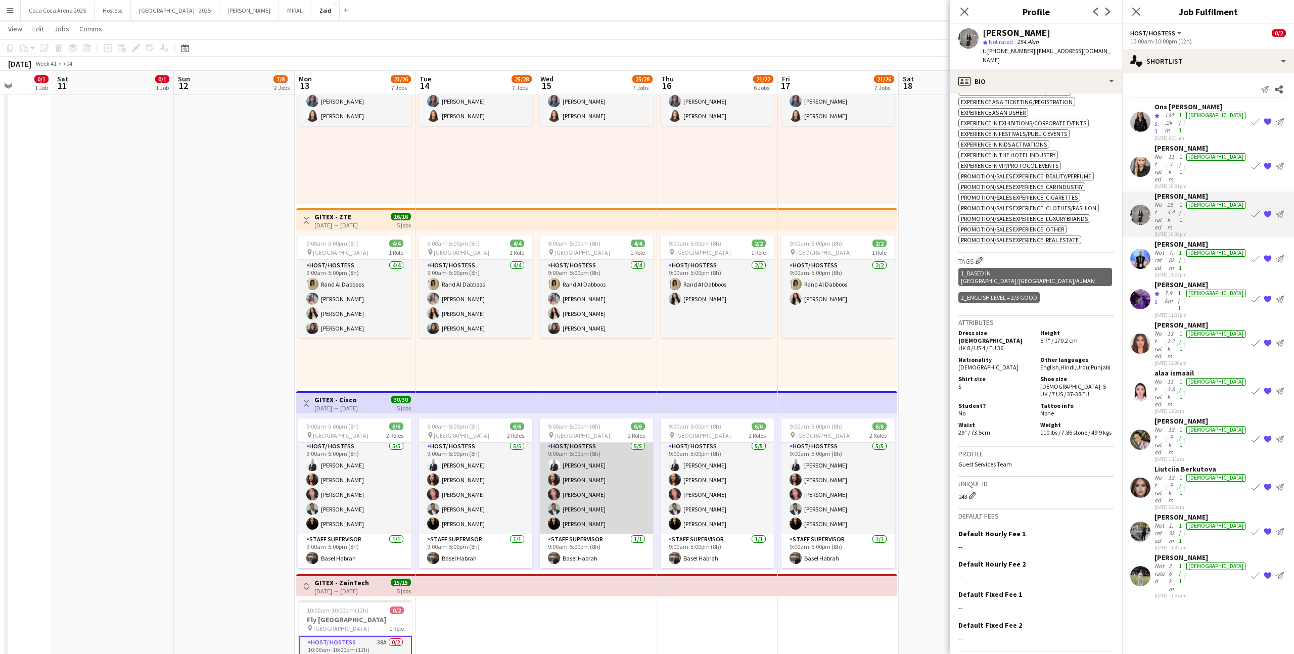
scroll to position [397, 0]
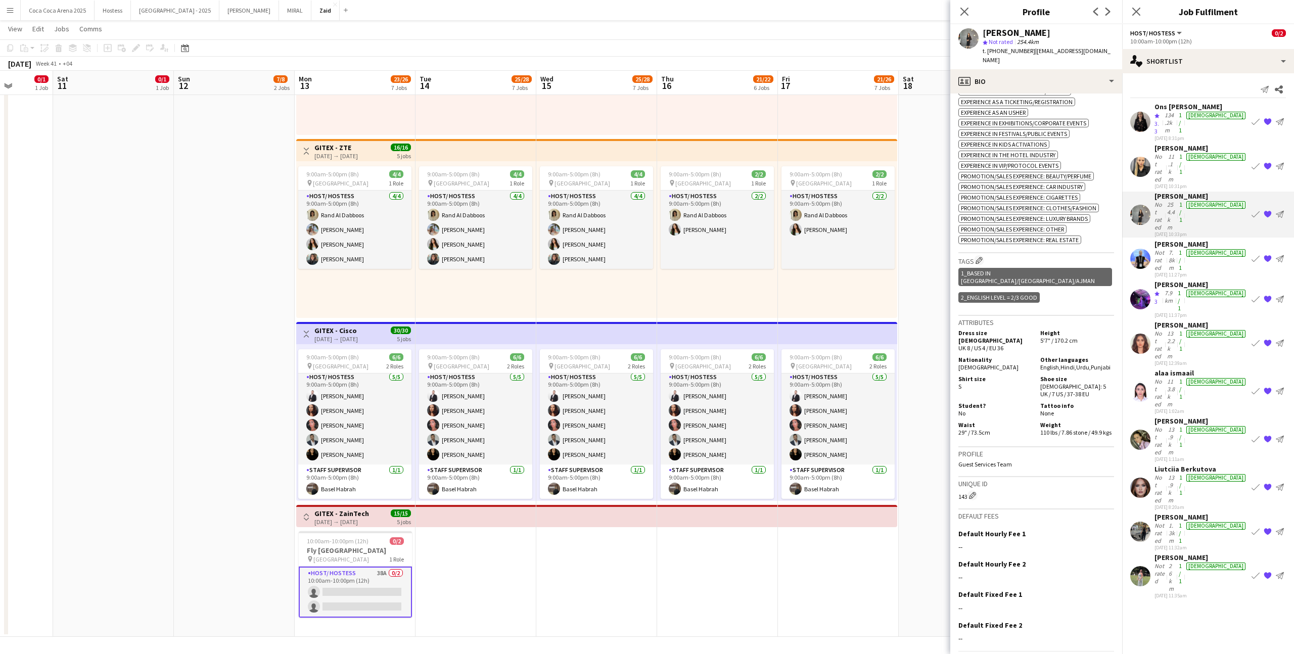
click at [394, 571] on app-card-role "Host/ Hostess 38A 0/2 10:00am-10:00pm (12h) single-neutral-actions single-neutr…" at bounding box center [355, 592] width 113 height 51
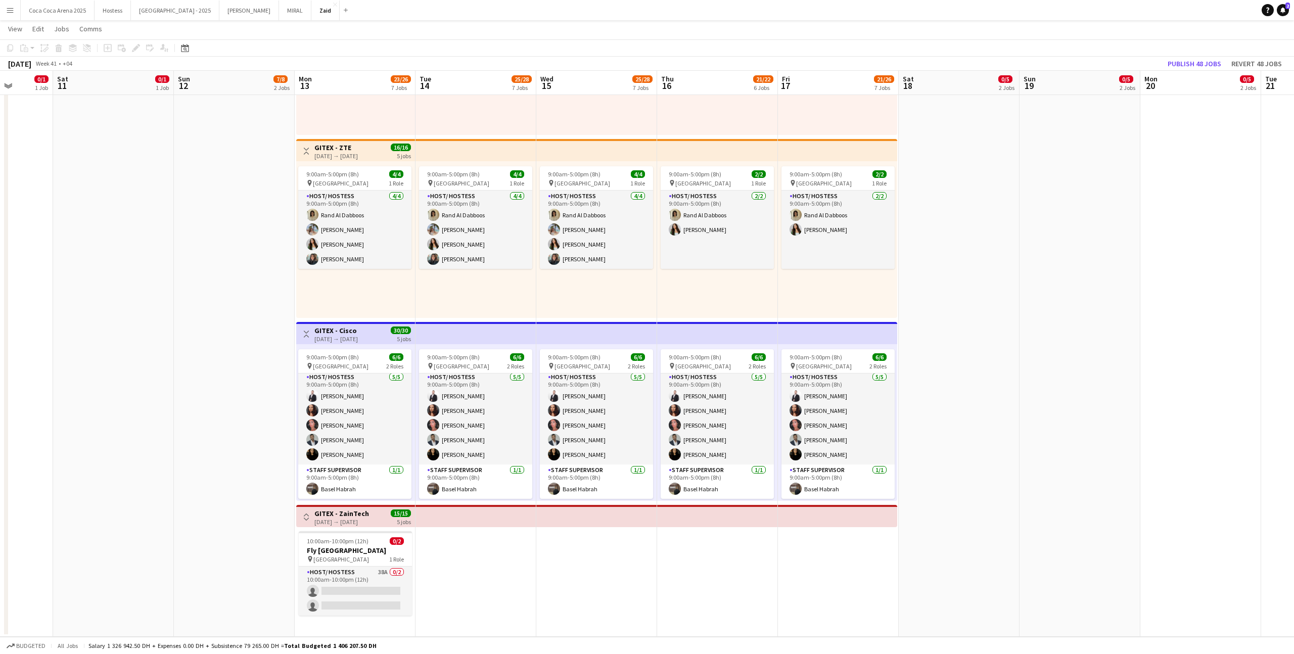
click at [447, 573] on app-date-cell "Toggle View Leadership Majlis & Closing Dinner [DATE] → [DATE] 4/8 2 jobs Updat…" at bounding box center [476, 176] width 121 height 921
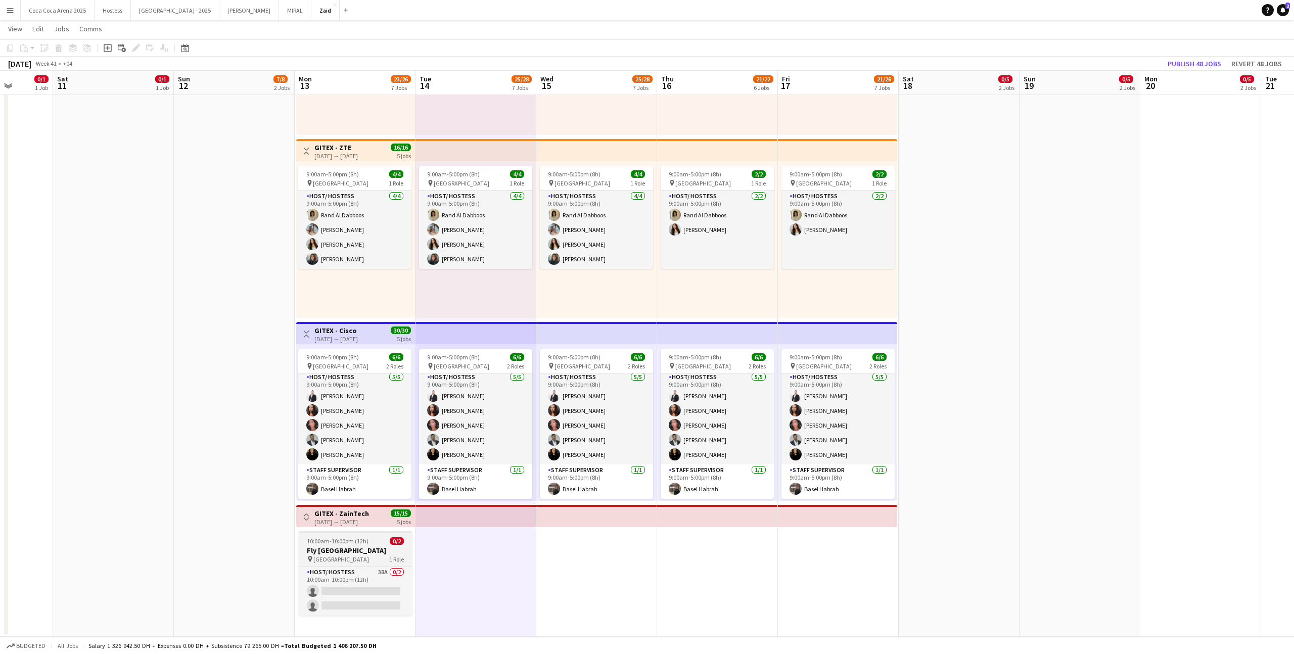
click at [398, 550] on h3 "Fly [GEOGRAPHIC_DATA]" at bounding box center [355, 550] width 113 height 9
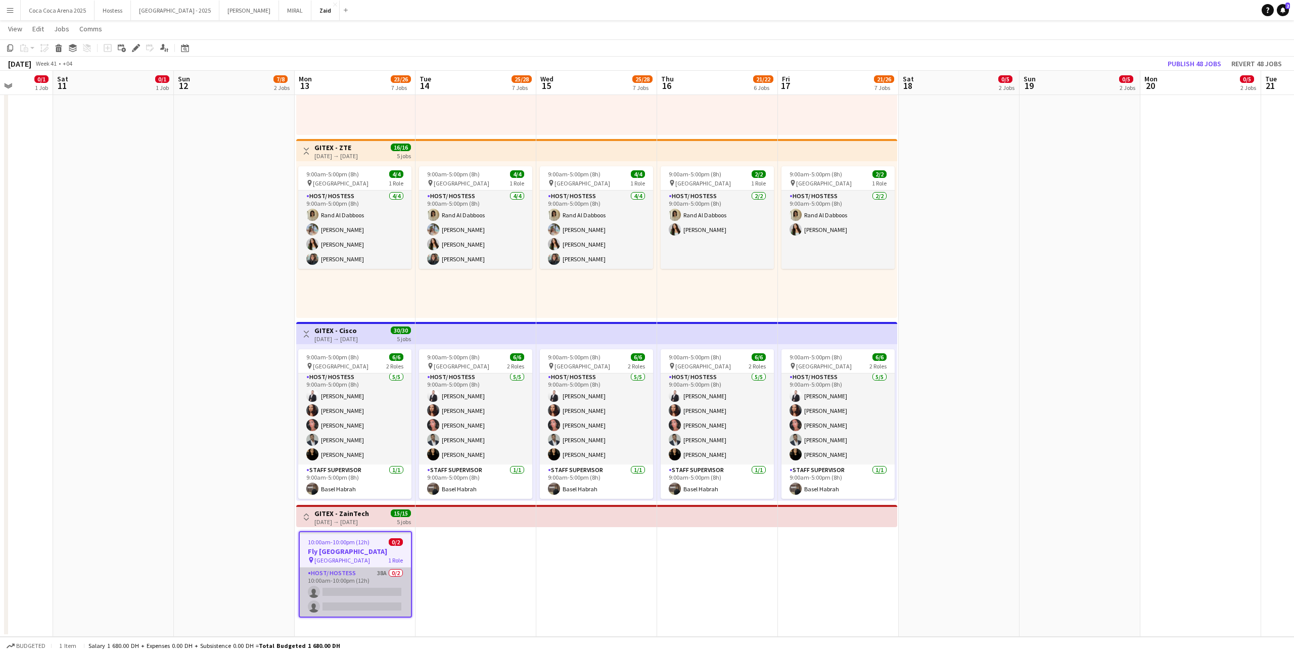
click at [394, 579] on app-card-role "Host/ Hostess 38A 0/2 10:00am-10:00pm (12h) single-neutral-actions single-neutr…" at bounding box center [355, 592] width 111 height 49
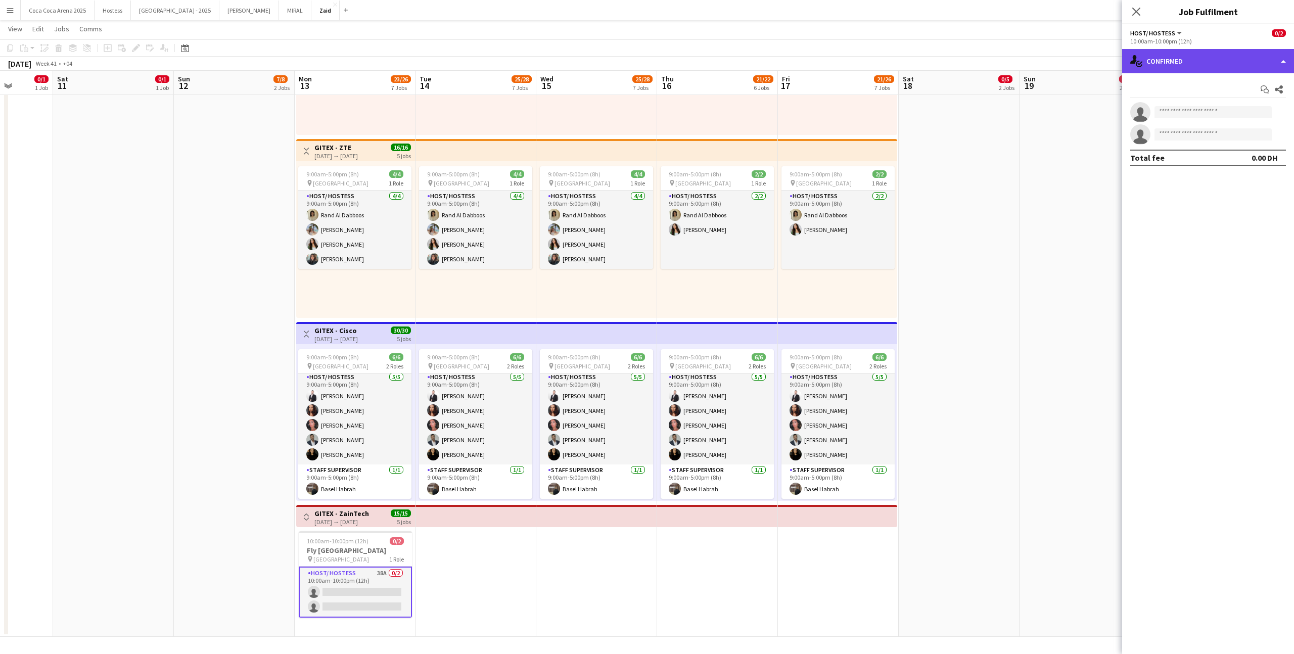
click at [1226, 60] on div "single-neutral-actions-check-2 Confirmed" at bounding box center [1208, 61] width 172 height 24
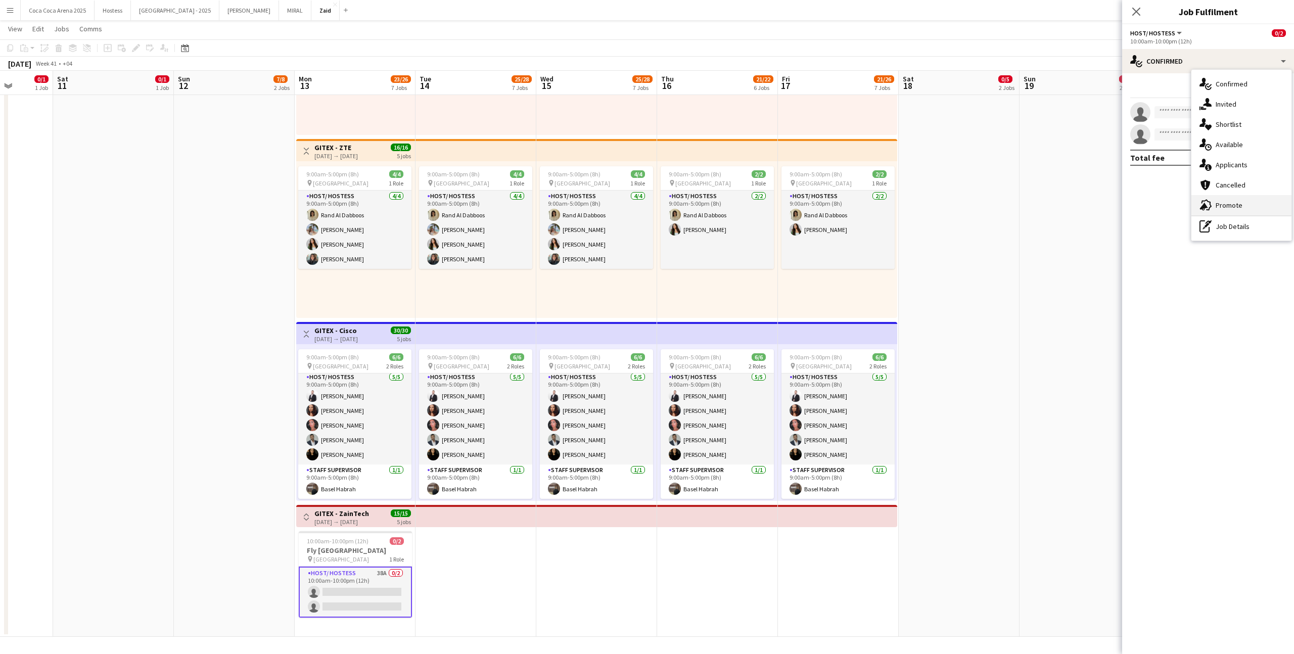
click at [1260, 205] on div "advertising-megaphone Promote" at bounding box center [1241, 205] width 100 height 20
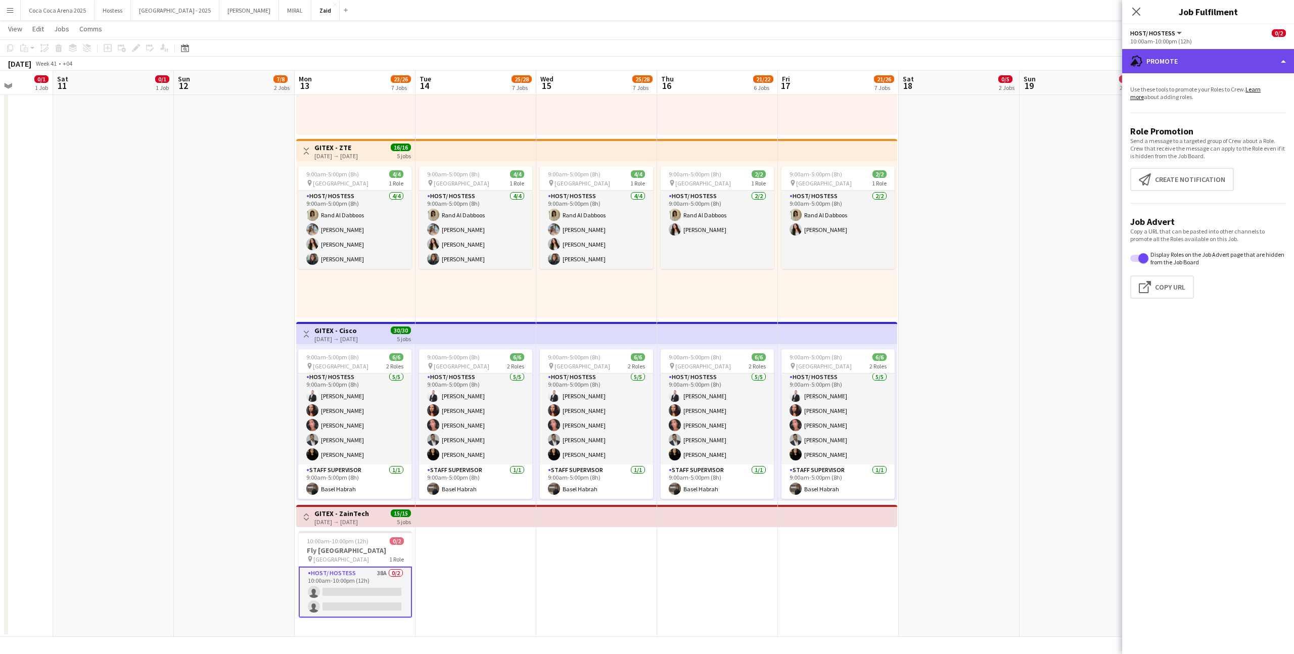
click at [1228, 51] on div "advertising-megaphone Promote" at bounding box center [1208, 61] width 172 height 24
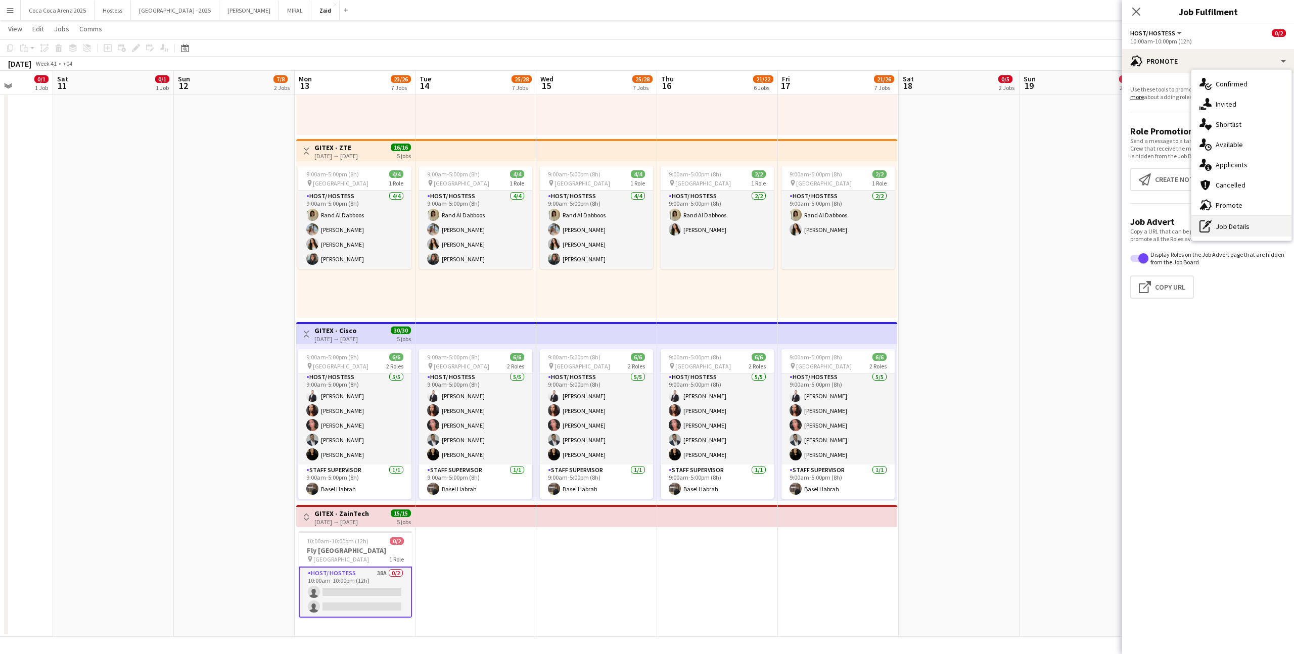
click at [1243, 231] on div "pen-write Job Details" at bounding box center [1241, 226] width 100 height 20
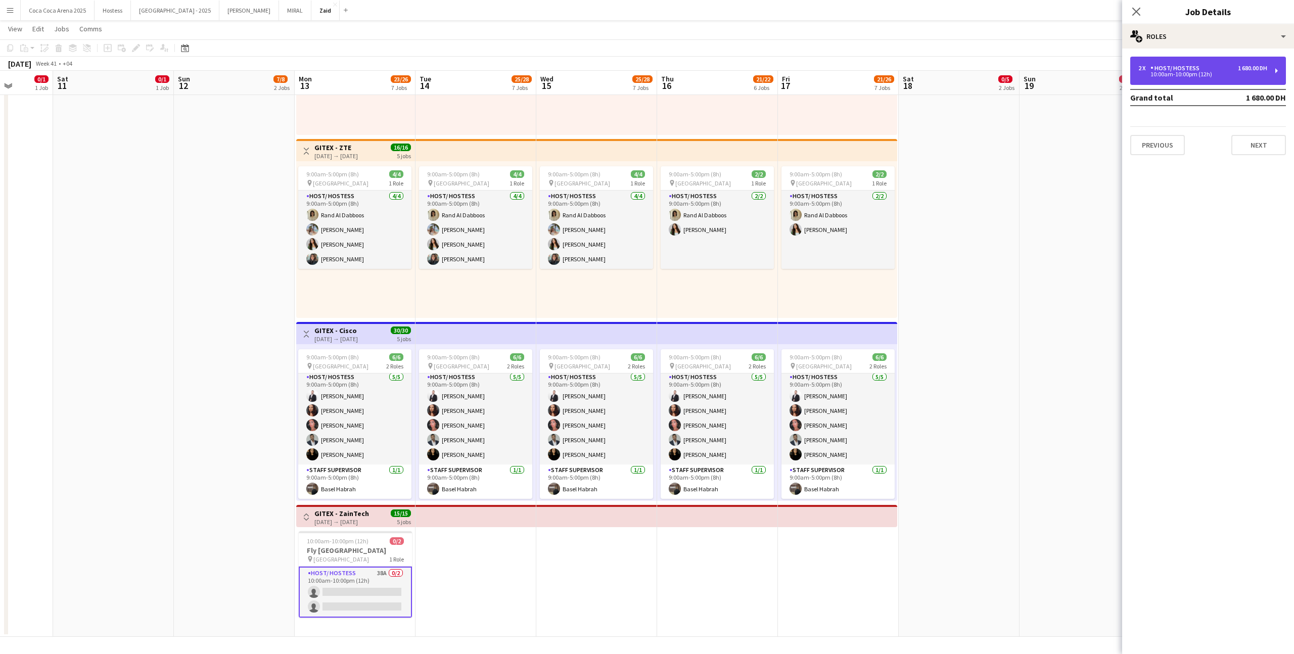
click at [1250, 65] on div "1 680.00 DH" at bounding box center [1252, 68] width 29 height 7
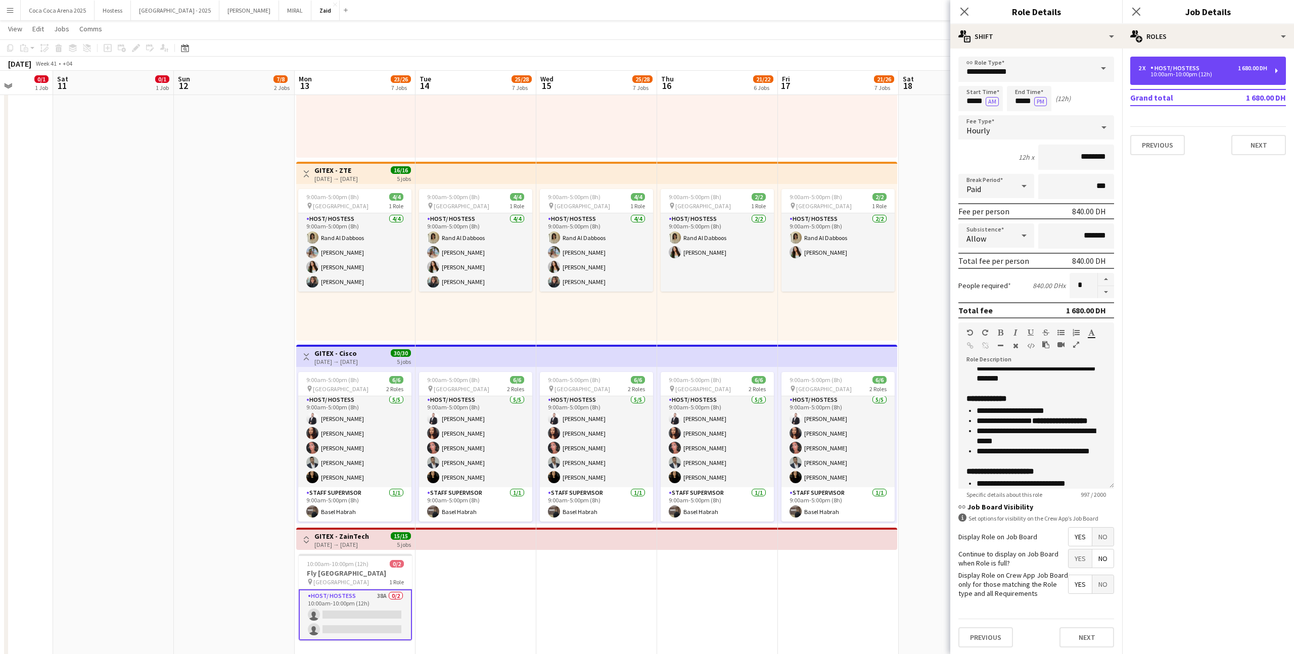
scroll to position [241, 0]
